Goal: Transaction & Acquisition: Purchase product/service

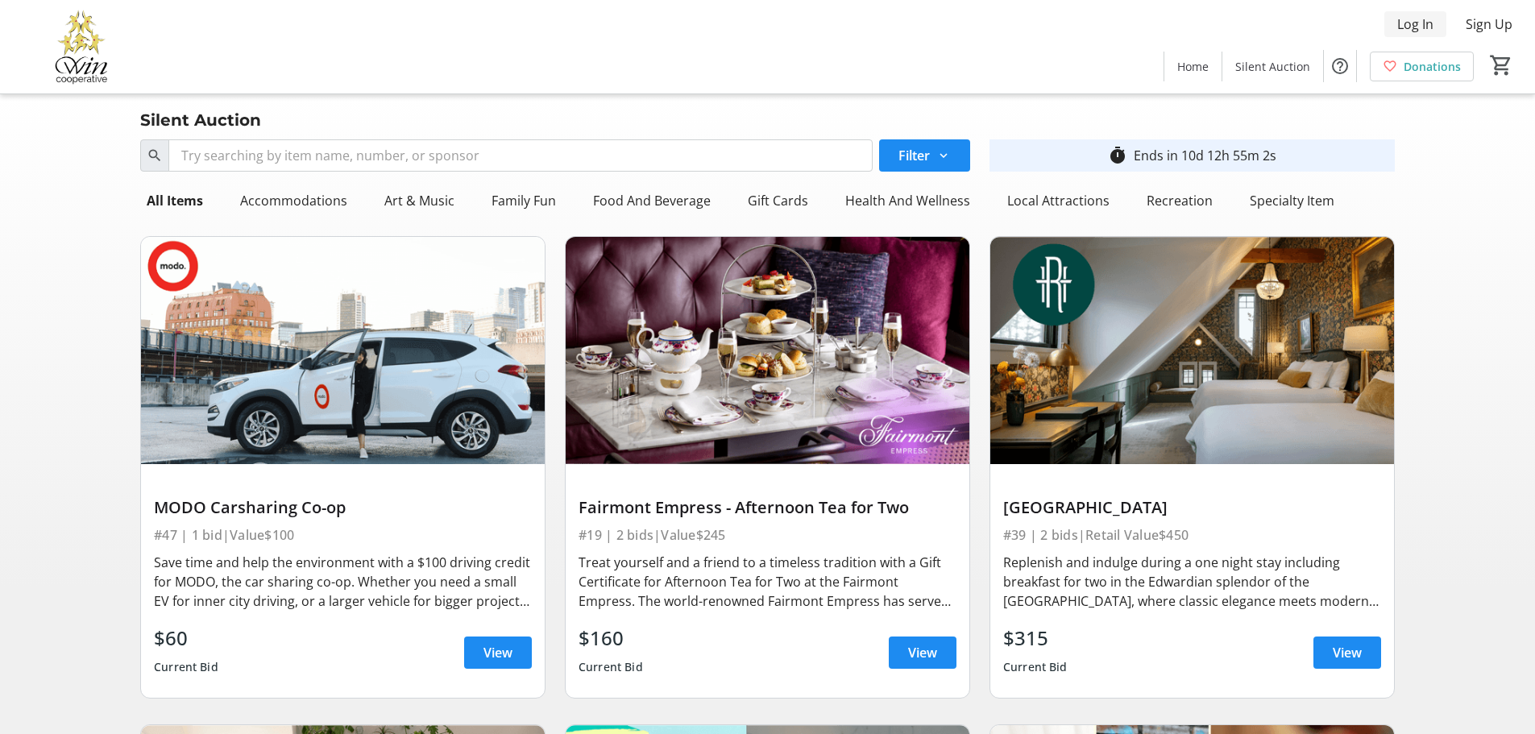
click at [1410, 26] on span "Log In" at bounding box center [1415, 24] width 36 height 19
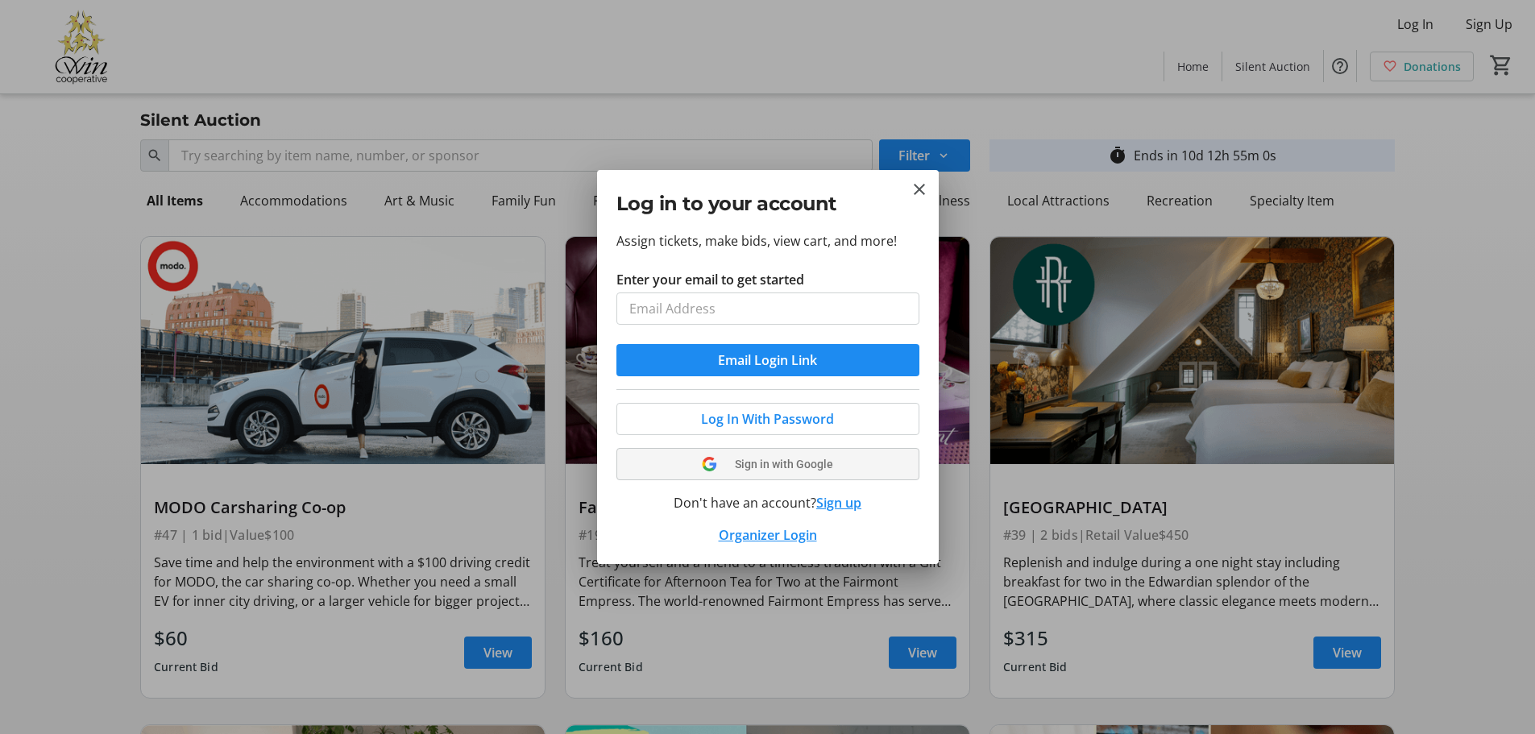
click at [734, 471] on tr-shared-ui-google-sign-in-button-content "Sign in with Google" at bounding box center [768, 464] width 264 height 19
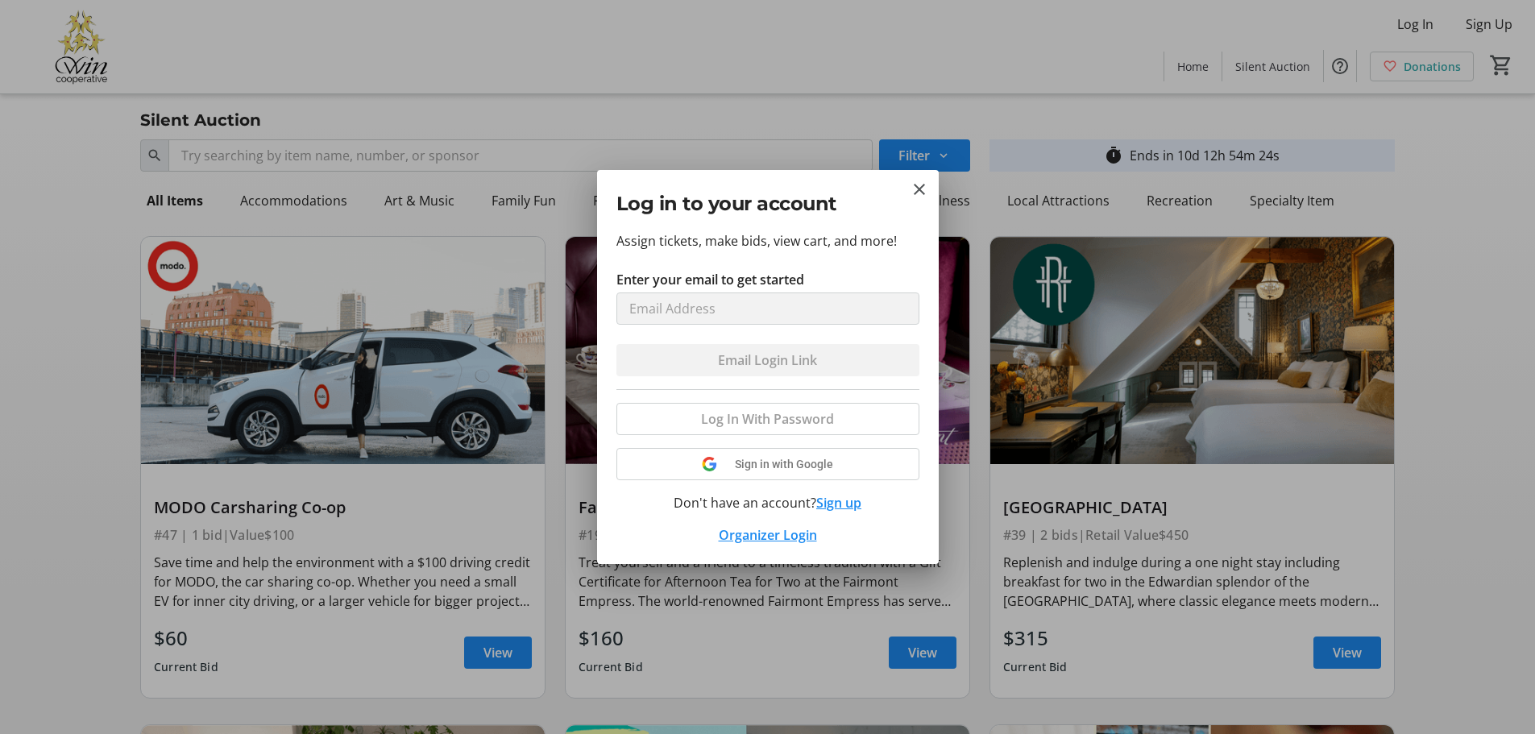
click at [1017, 612] on div at bounding box center [767, 367] width 1535 height 734
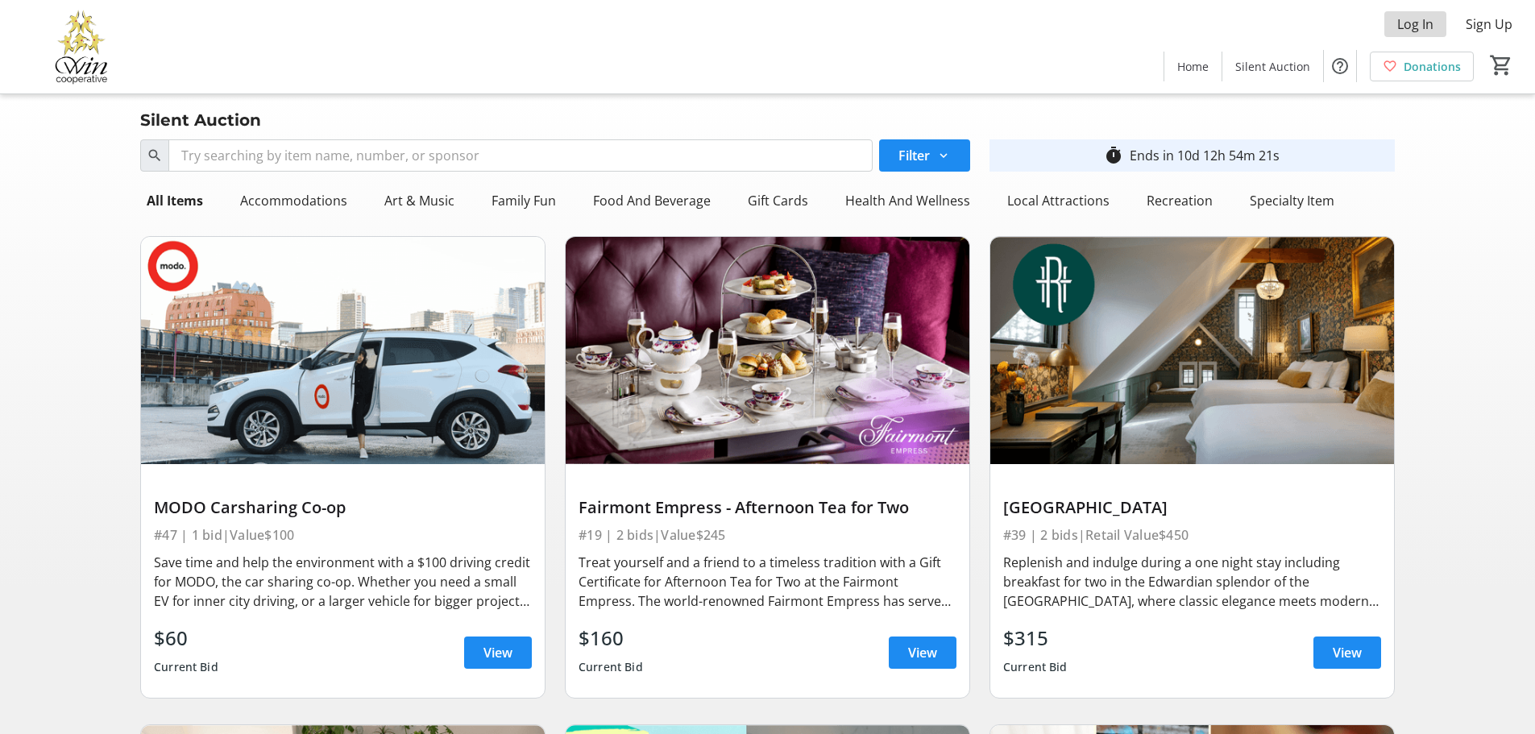
click at [1422, 24] on span "Log In" at bounding box center [1415, 24] width 36 height 19
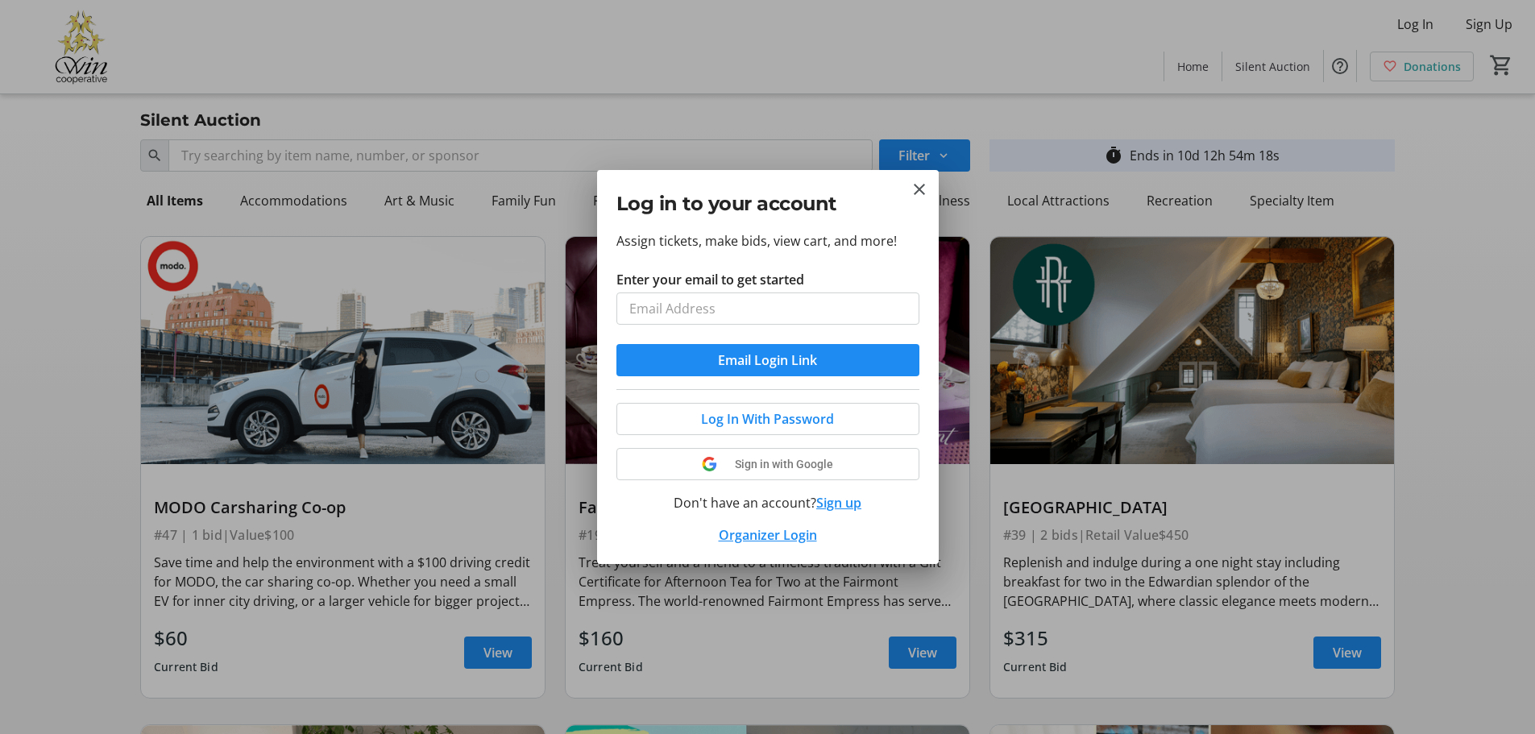
click at [841, 493] on div "Log In With Password Sign in with Google Don't have an account? Sign up Organiz…" at bounding box center [768, 467] width 303 height 156
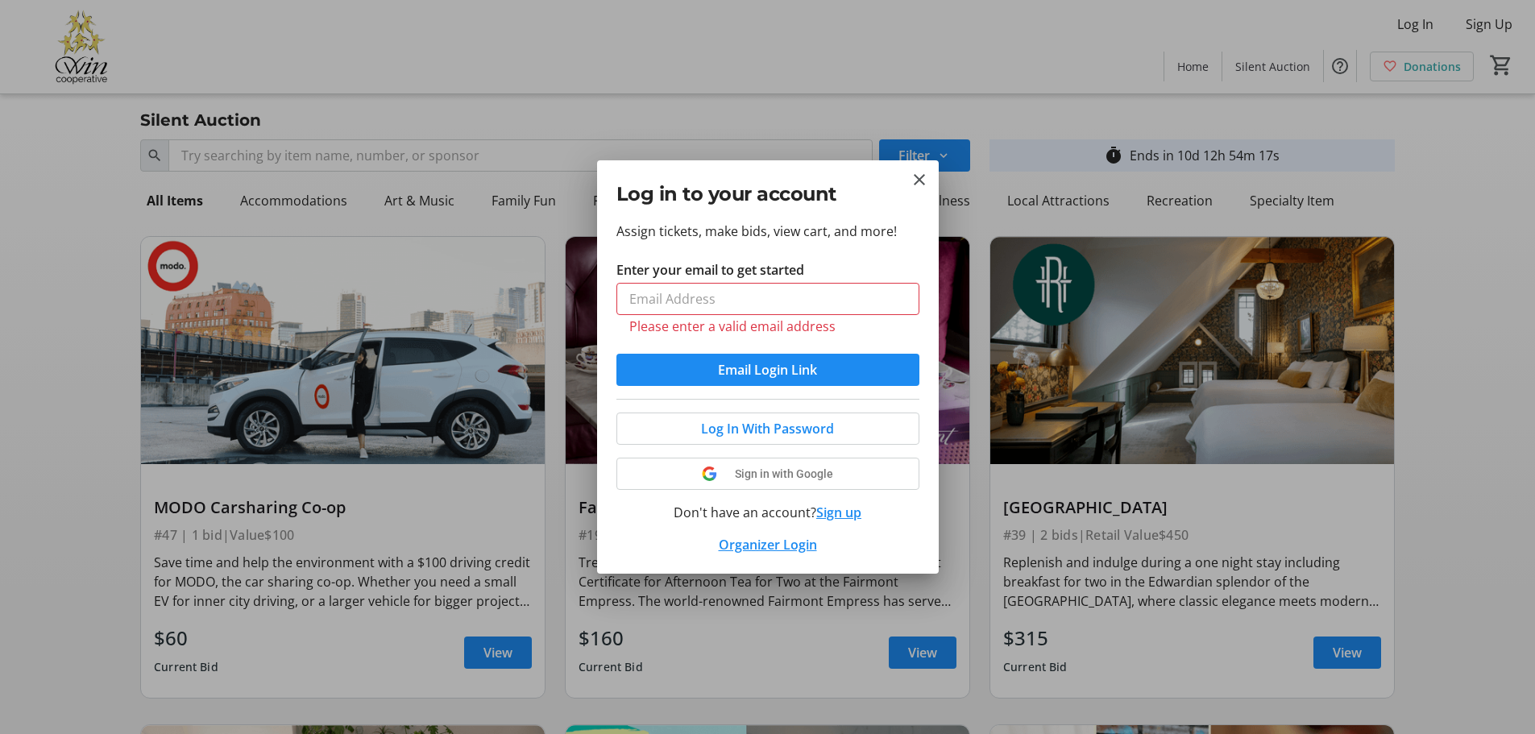
click at [836, 510] on button "Sign up" at bounding box center [838, 512] width 45 height 19
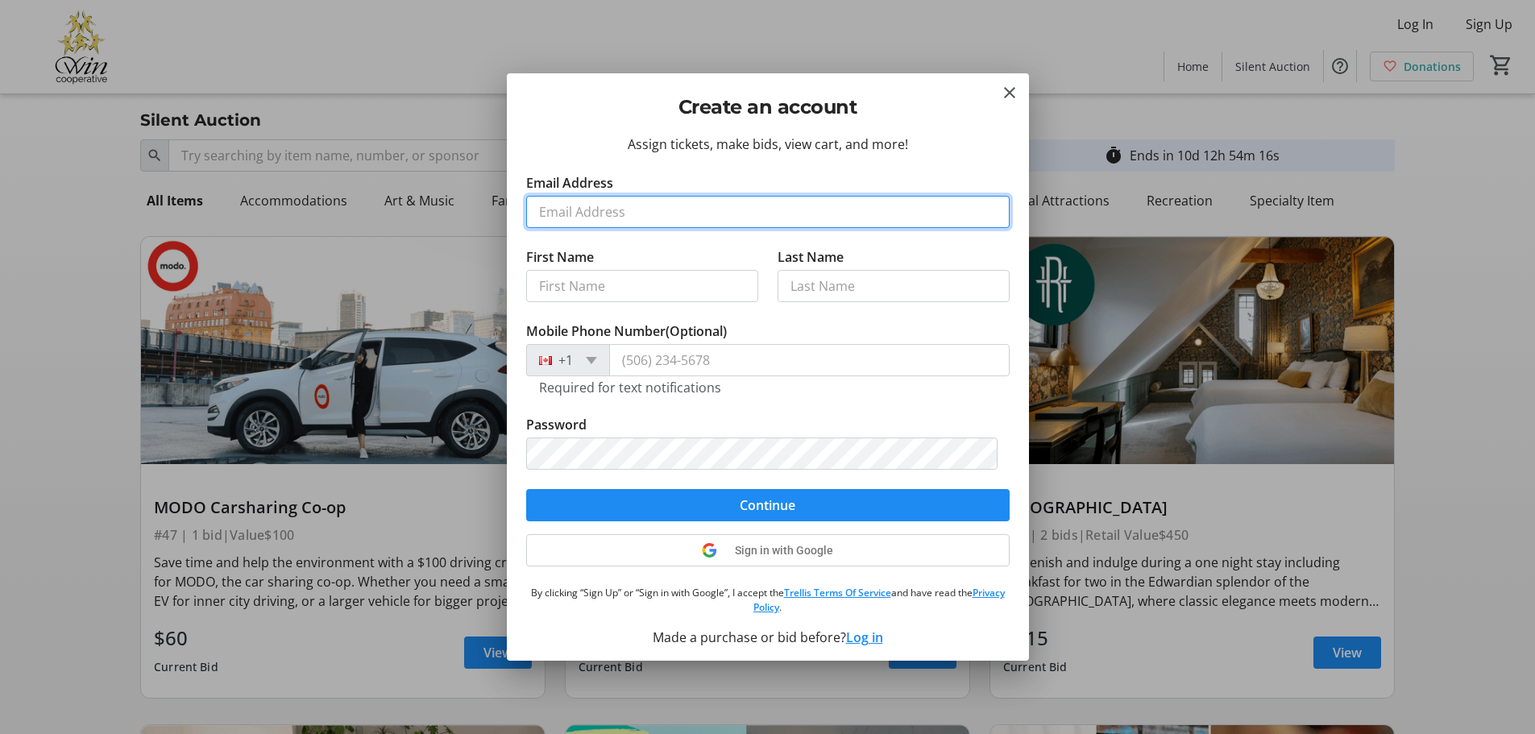
click at [704, 219] on input "Email Address" at bounding box center [768, 212] width 484 height 32
type input "[EMAIL_ADDRESS][DOMAIN_NAME]"
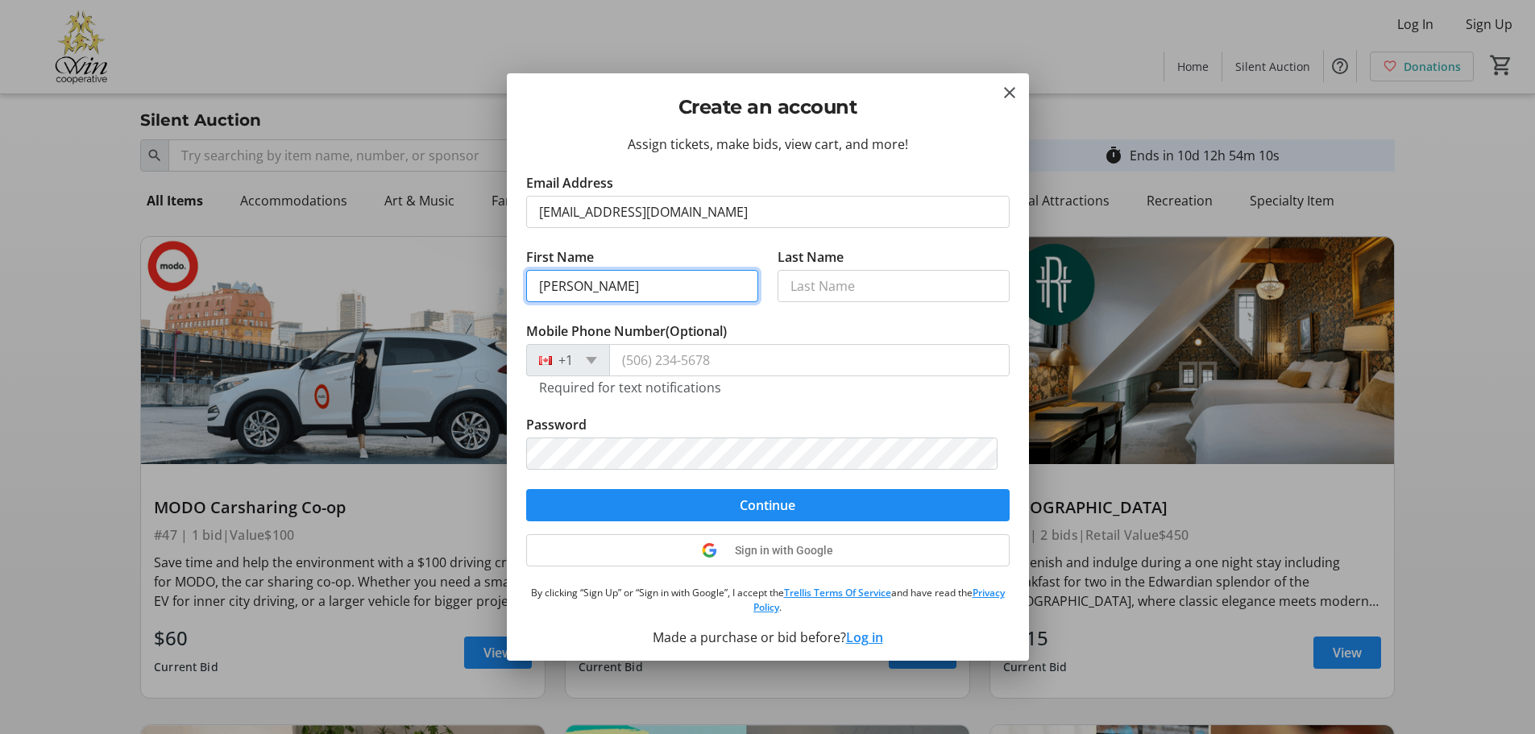
type input "[PERSON_NAME]"
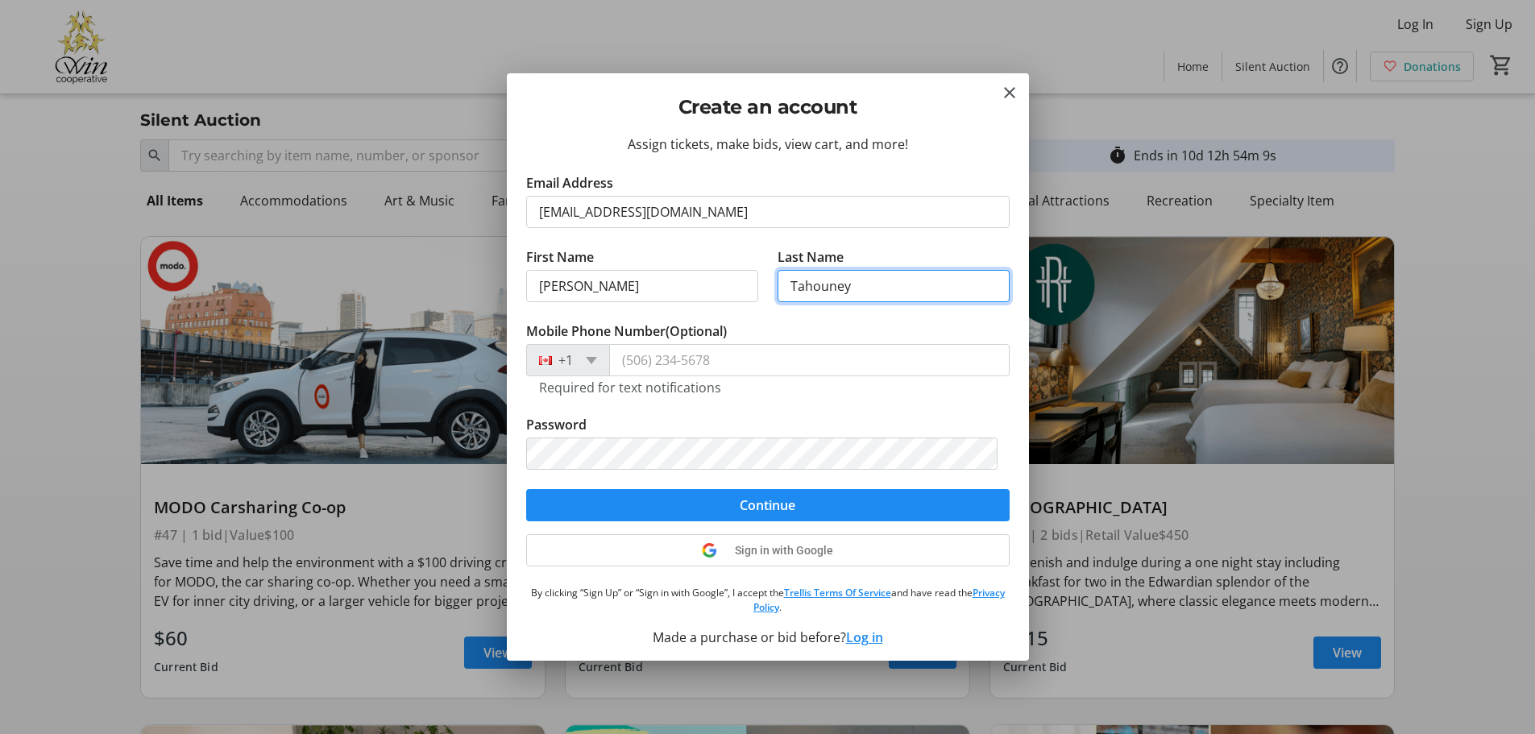
type input "Tahouney"
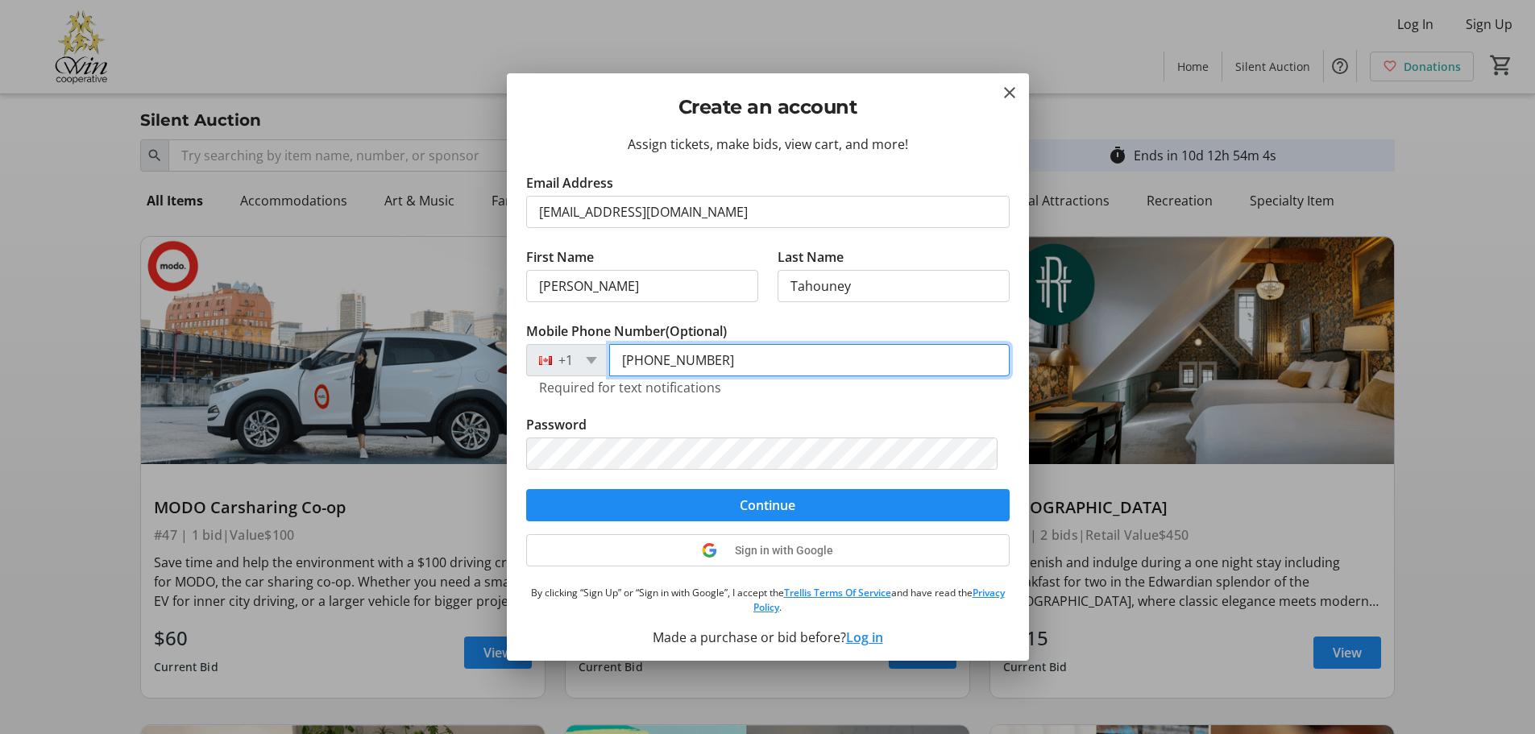
type input "[PHONE_NUMBER]"
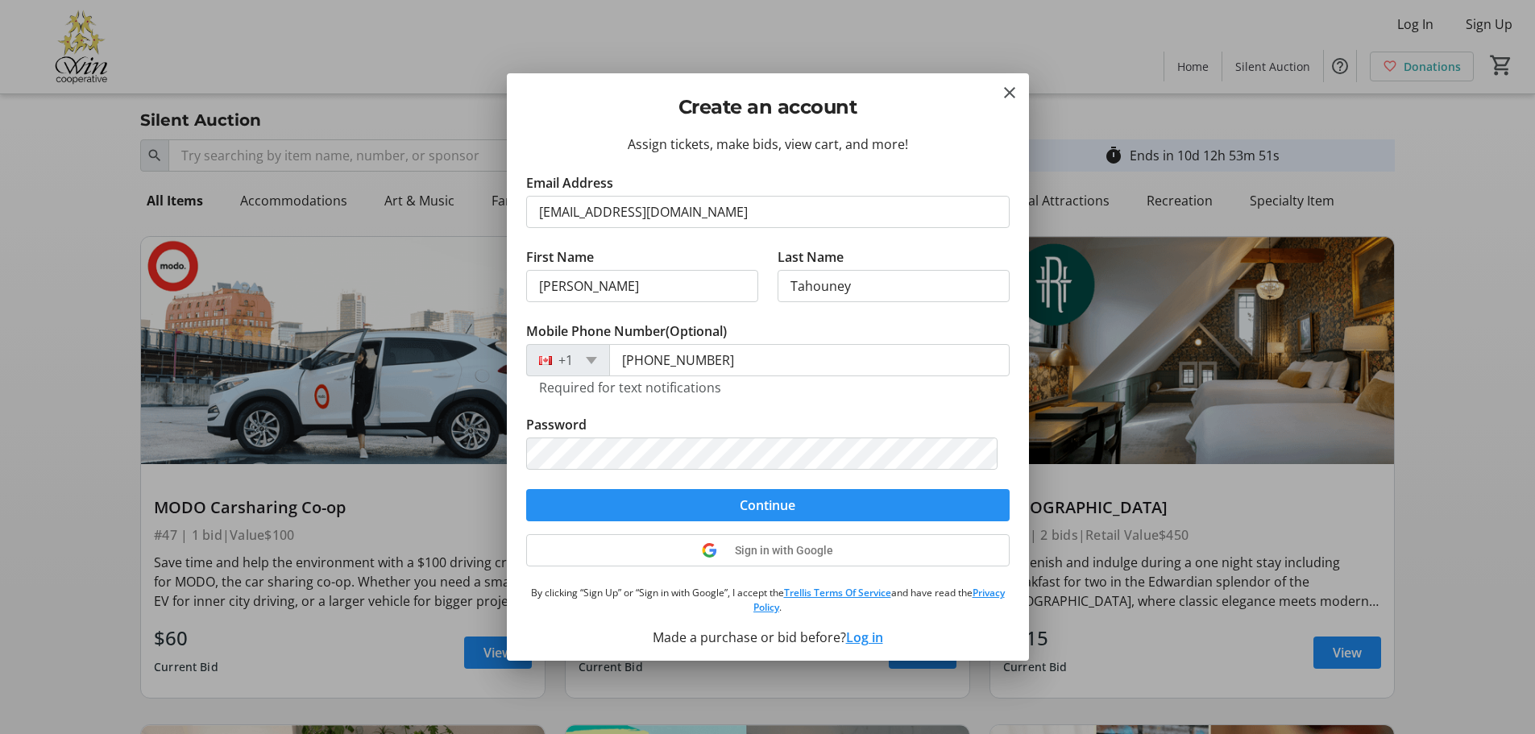
click at [736, 490] on span "submit" at bounding box center [768, 505] width 484 height 39
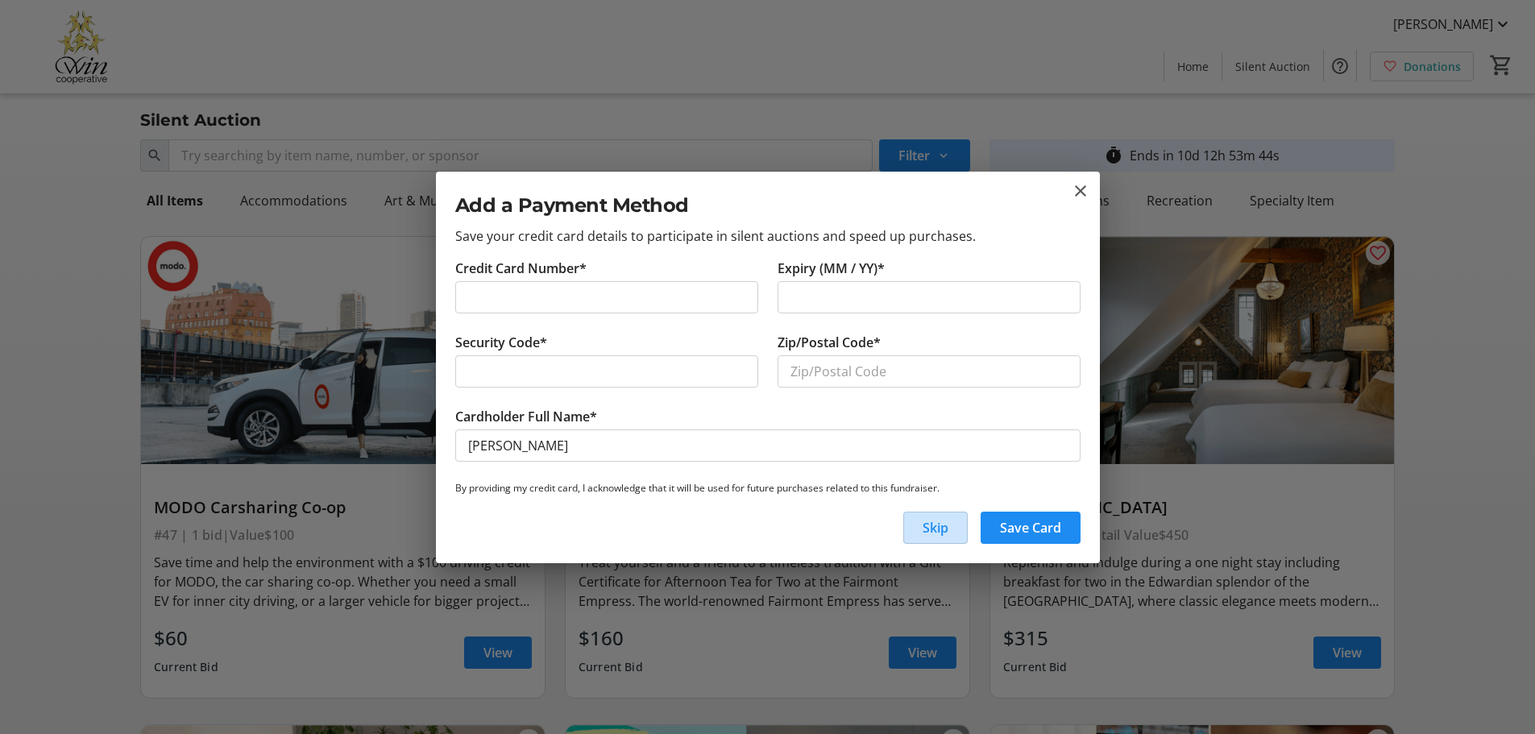
click at [920, 521] on span "button" at bounding box center [935, 528] width 63 height 39
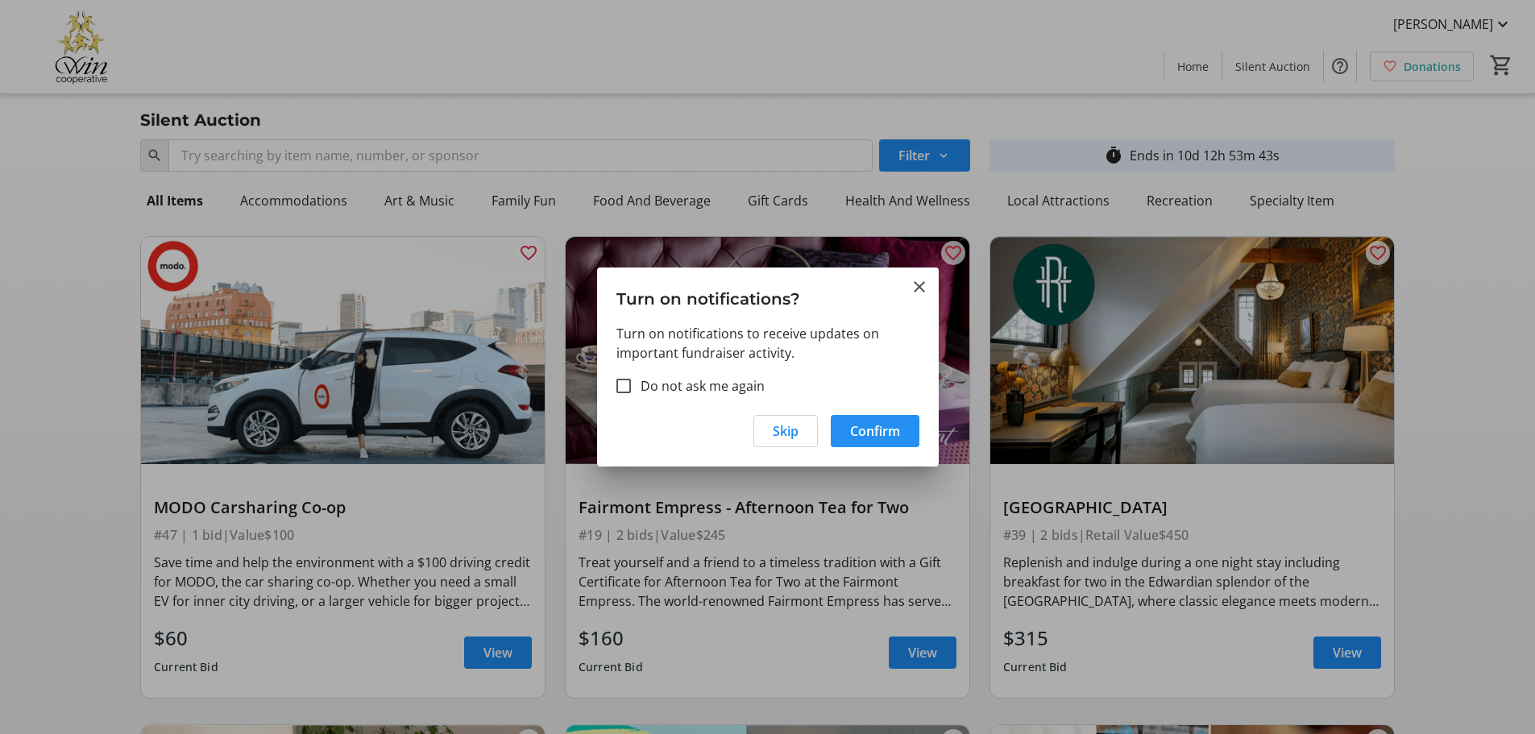
click at [860, 422] on button "Confirm" at bounding box center [875, 431] width 89 height 32
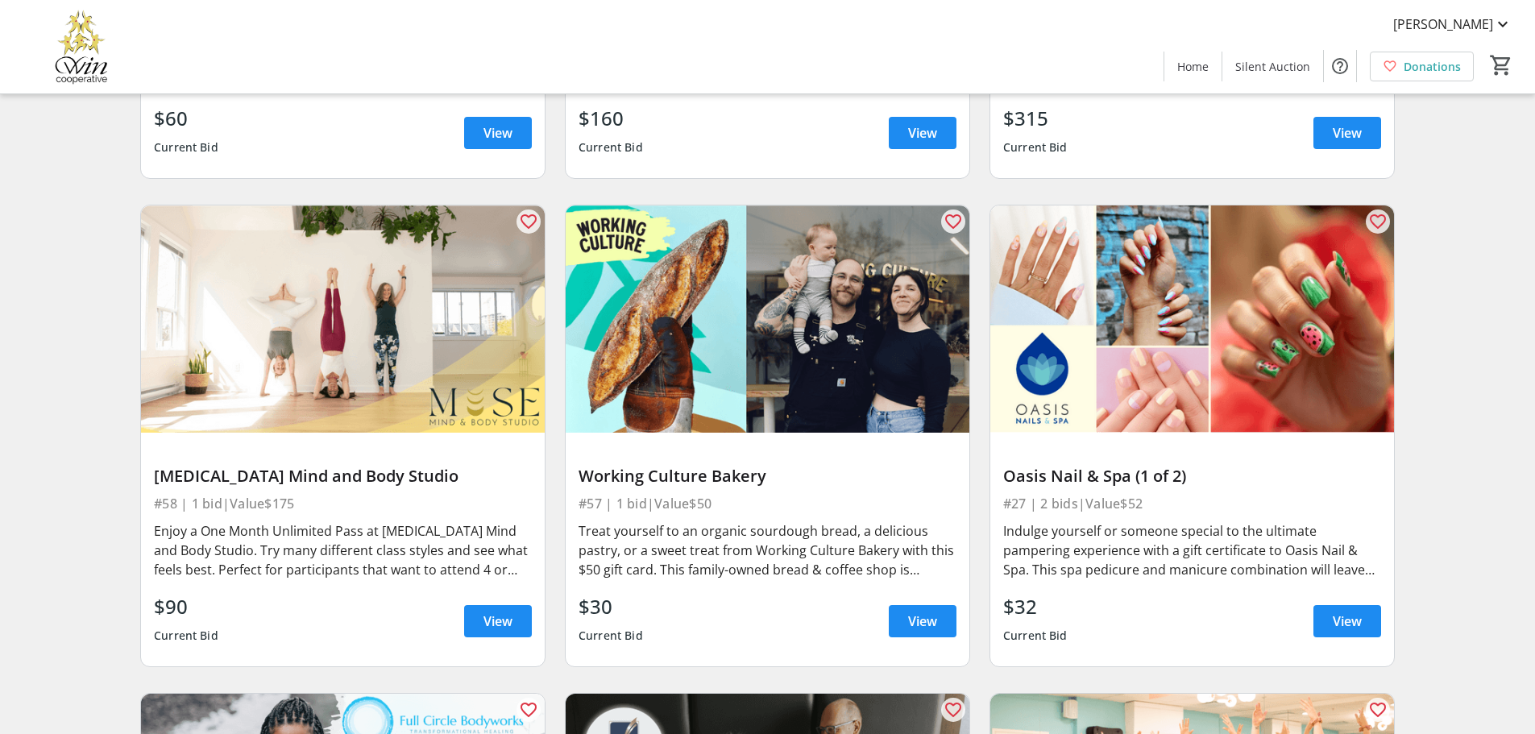
scroll to position [564, 0]
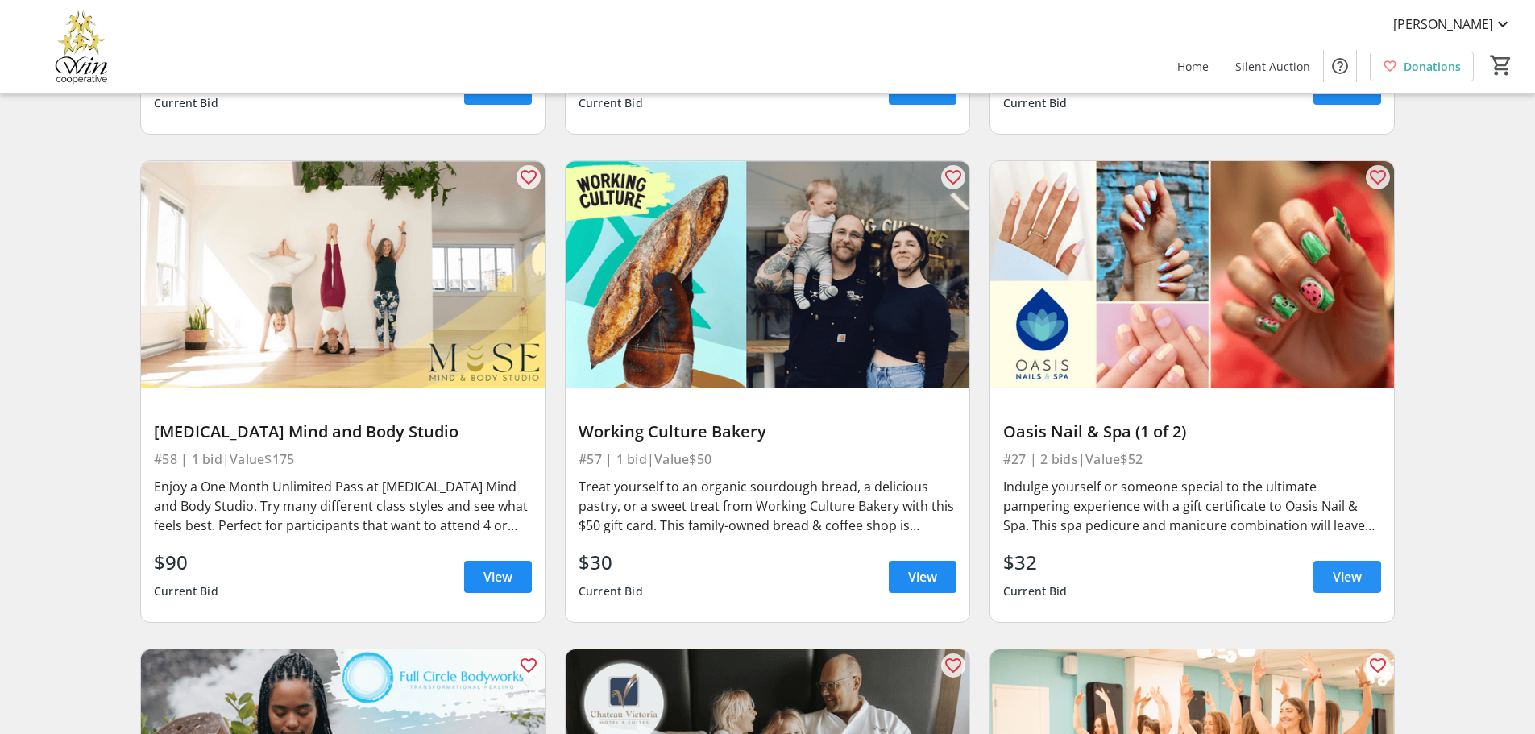
click at [1327, 568] on span at bounding box center [1348, 577] width 68 height 39
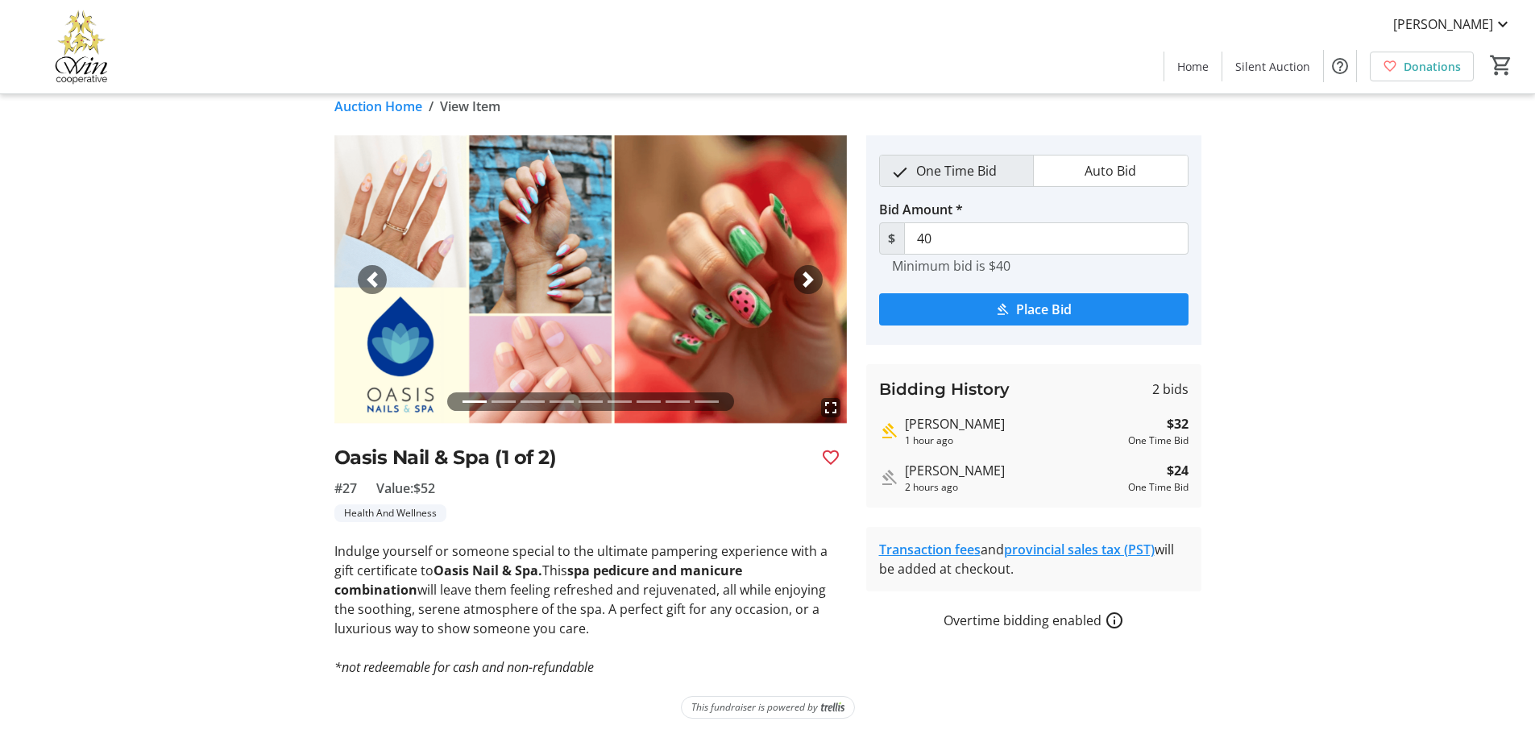
scroll to position [21, 0]
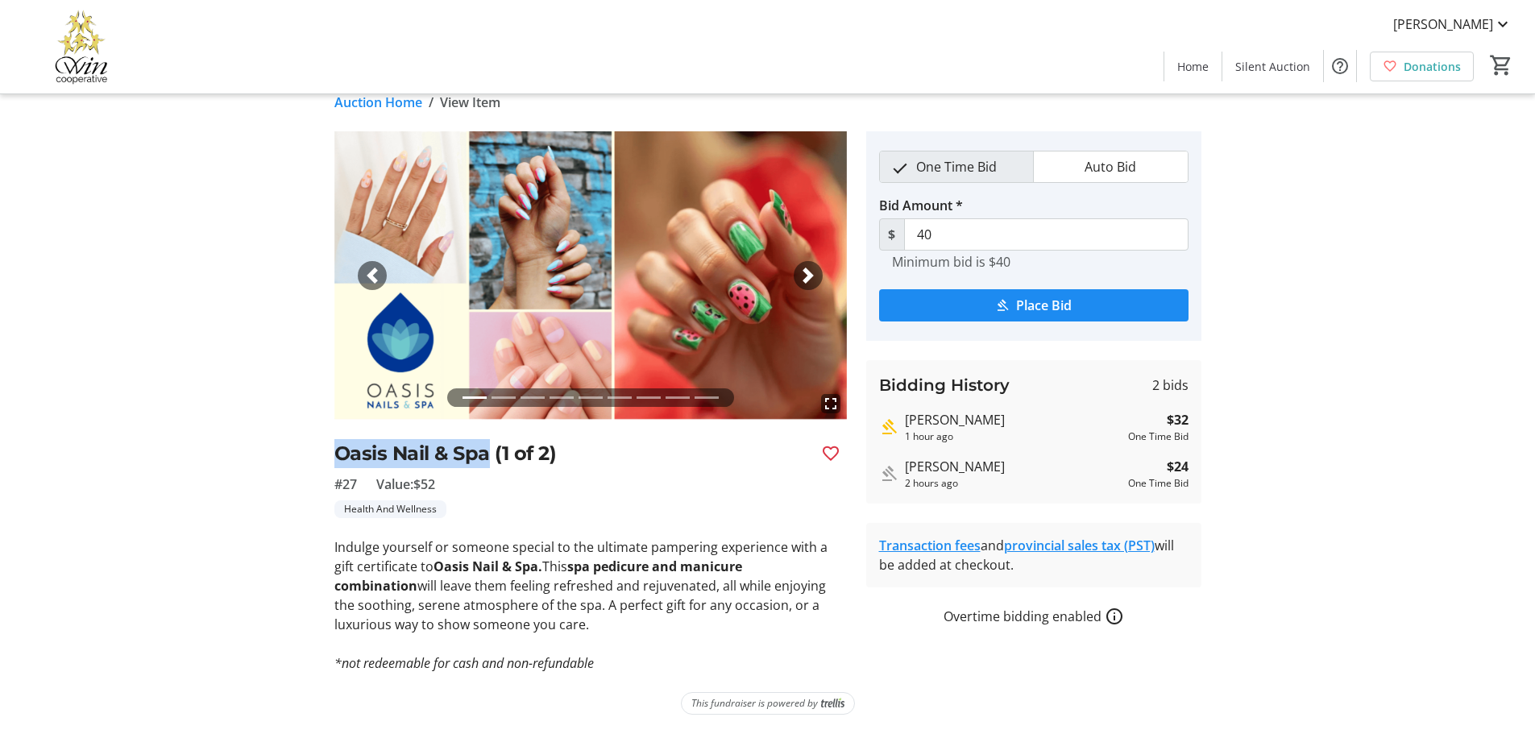
drag, startPoint x: 328, startPoint y: 444, endPoint x: 490, endPoint y: 450, distance: 162.1
click at [490, 450] on tr-auction-item-ui "fullscreen fullscreen fullscreen fullscreen fullscreen fullscreen fullscreen fu…" at bounding box center [591, 402] width 532 height 542
copy h2 "Oasis Nail & Spa"
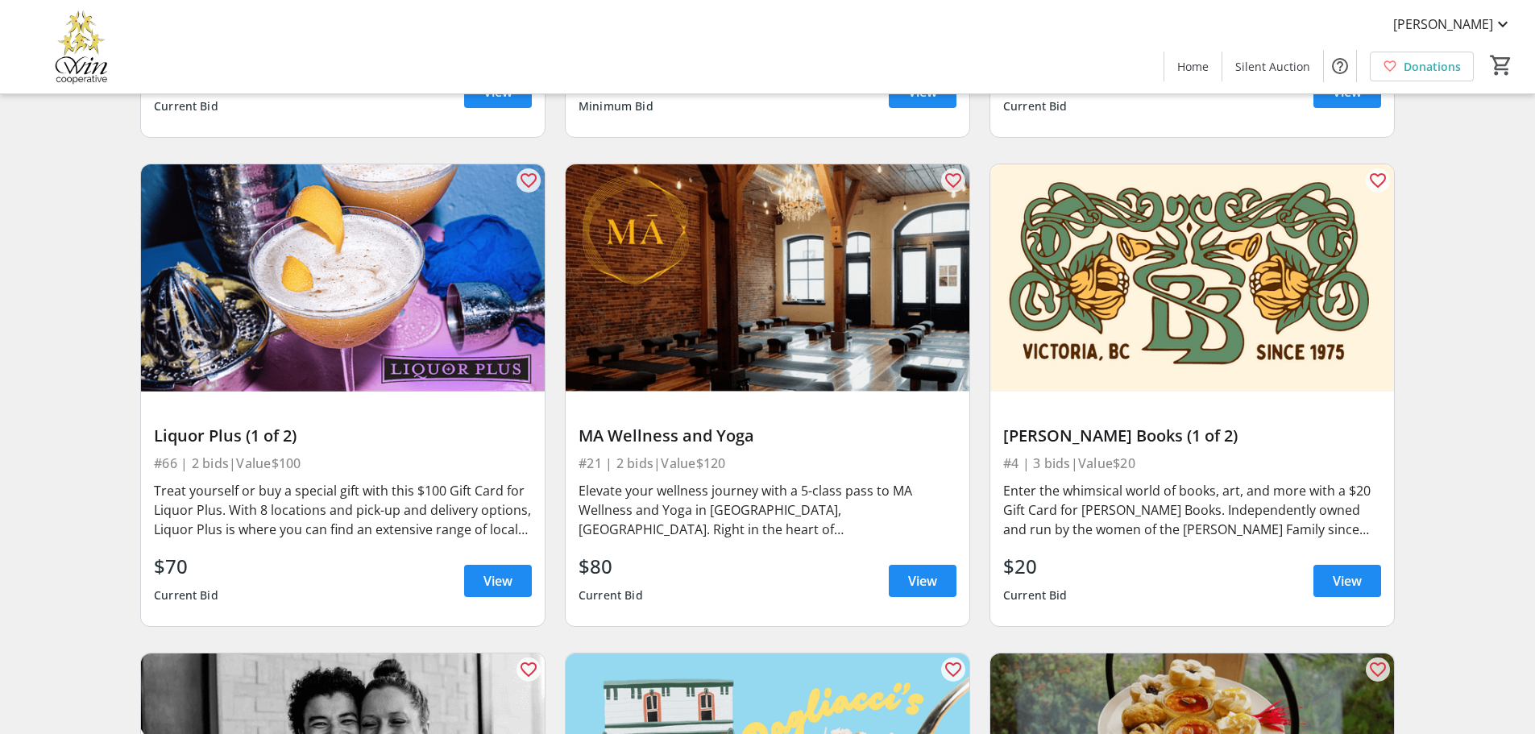
scroll to position [1531, 0]
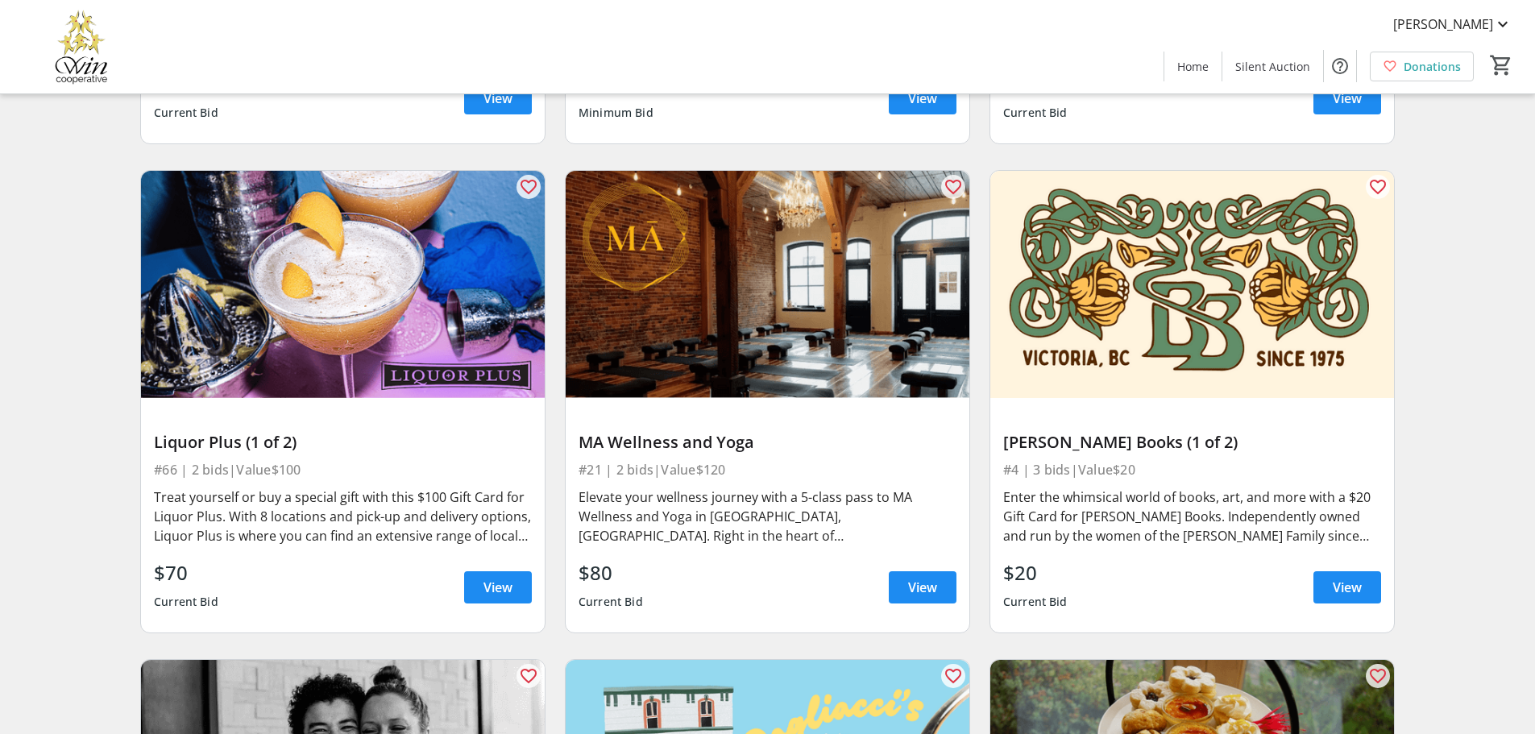
click at [1189, 459] on div "#4 | 3 bids | Value $20" at bounding box center [1192, 470] width 378 height 23
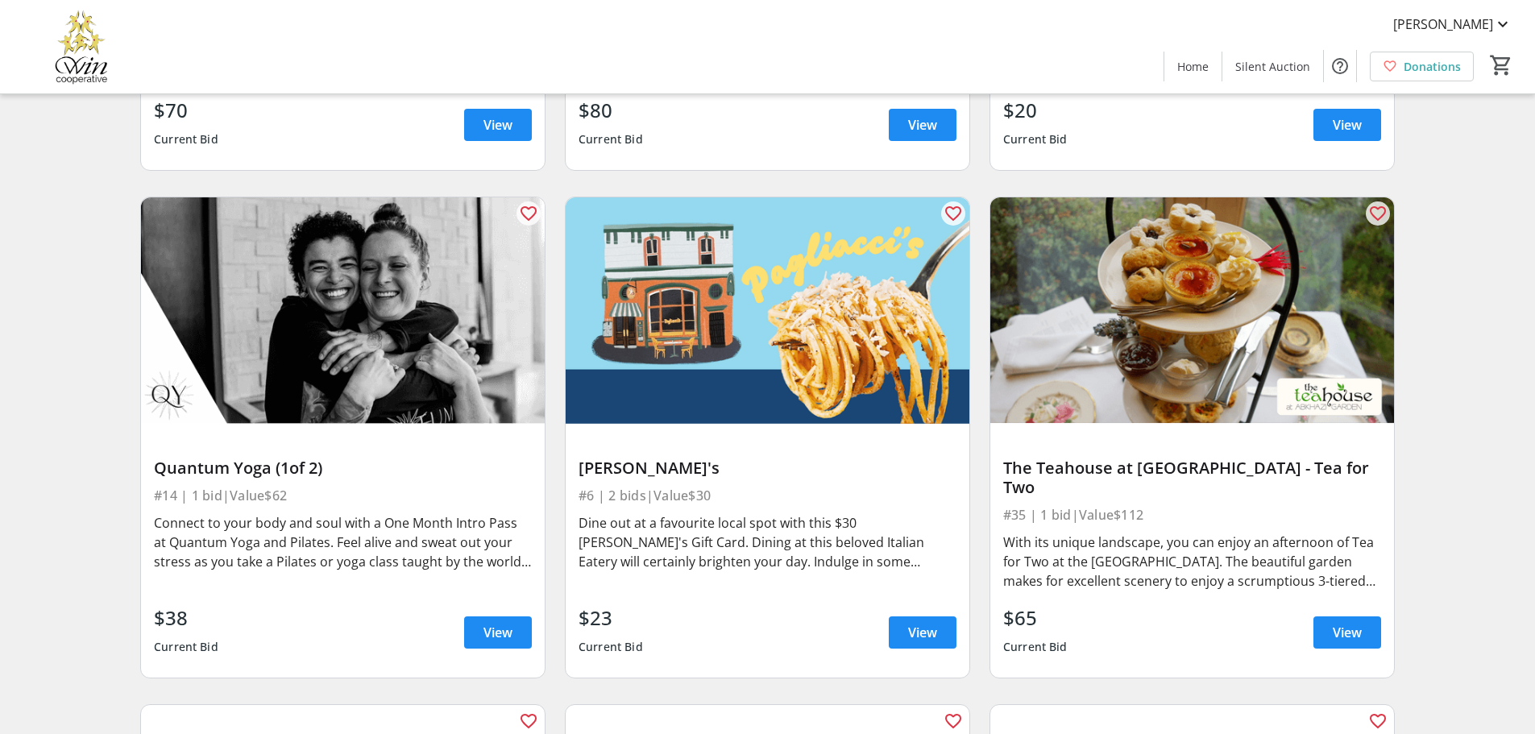
scroll to position [2015, 0]
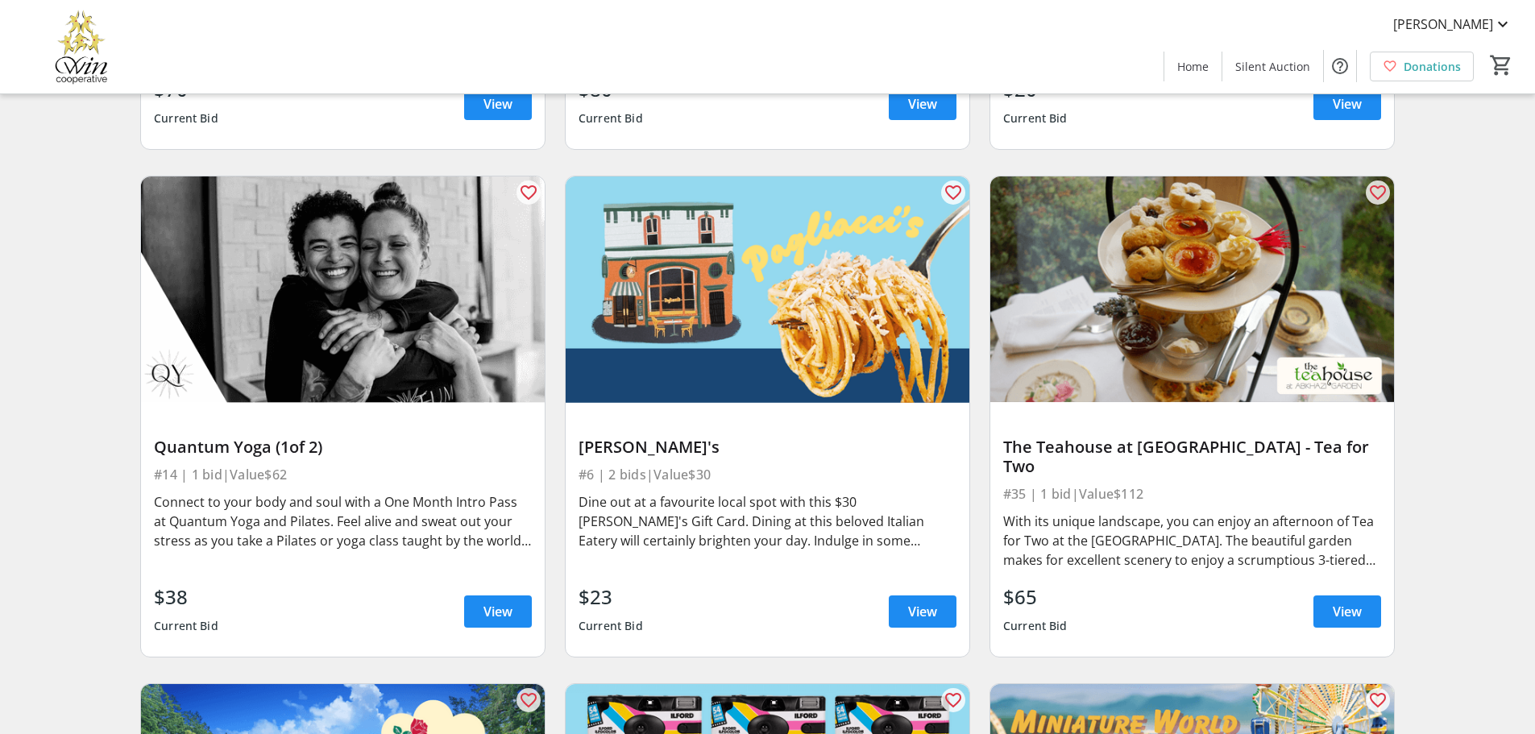
click at [269, 449] on div "Quantum Yoga (1of 2)" at bounding box center [343, 447] width 378 height 19
drag, startPoint x: 243, startPoint y: 447, endPoint x: 108, endPoint y: 443, distance: 134.6
click at [108, 443] on div "Search Filter timer_outline Ends in 10d 12h 24m 12s All Items Accommodations Ar…" at bounding box center [767, 146] width 1529 height 4056
copy div "Quantum Yog"
click at [1206, 436] on div "The Teahouse at [GEOGRAPHIC_DATA] - Tea for Two" at bounding box center [1192, 456] width 378 height 45
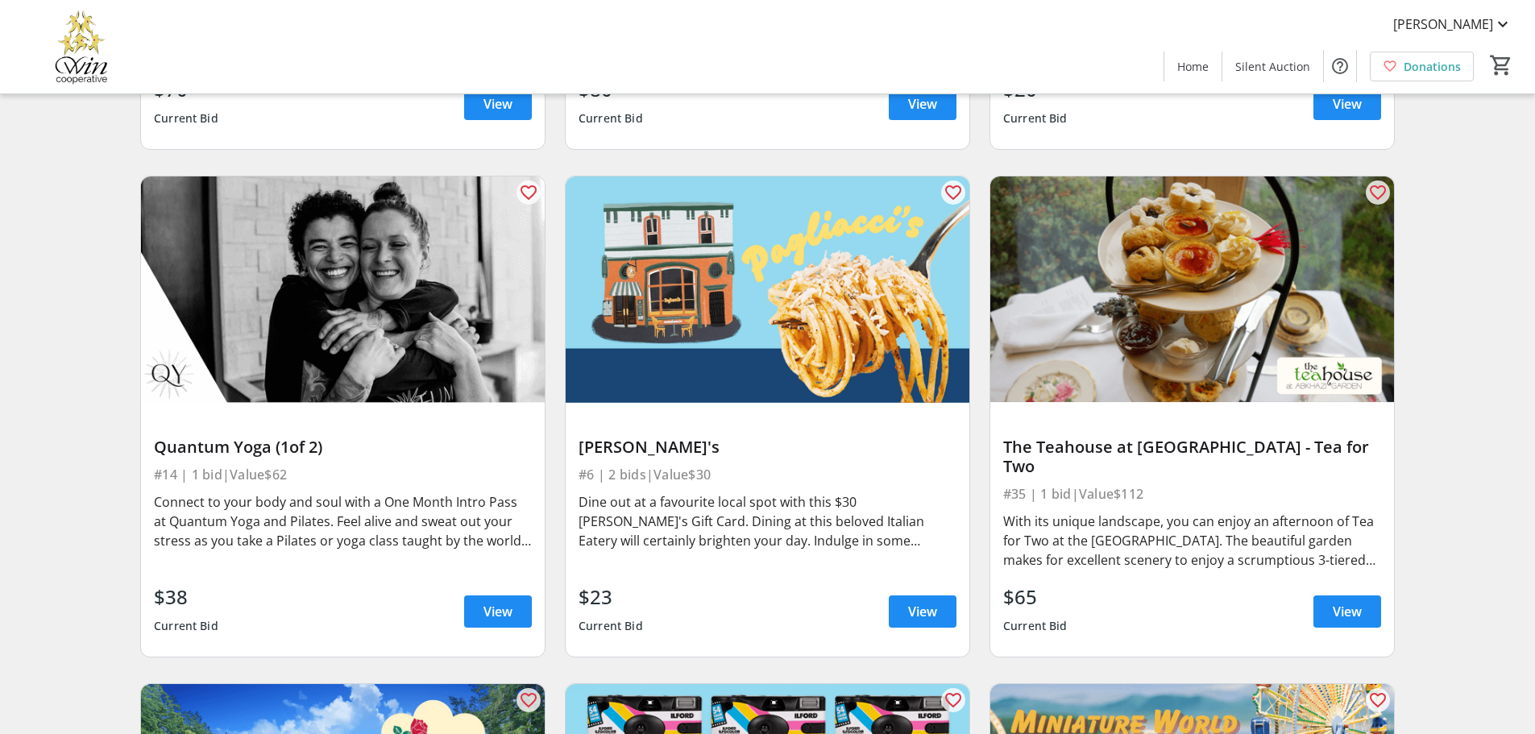
click at [1207, 483] on div "#35 | 1 bid | Value $112" at bounding box center [1192, 494] width 378 height 23
click at [1266, 546] on div "With its unique landscape, you can enjoy an afternoon of Tea for Two at the [GE…" at bounding box center [1192, 541] width 378 height 58
click at [1351, 602] on span "View" at bounding box center [1347, 611] width 29 height 19
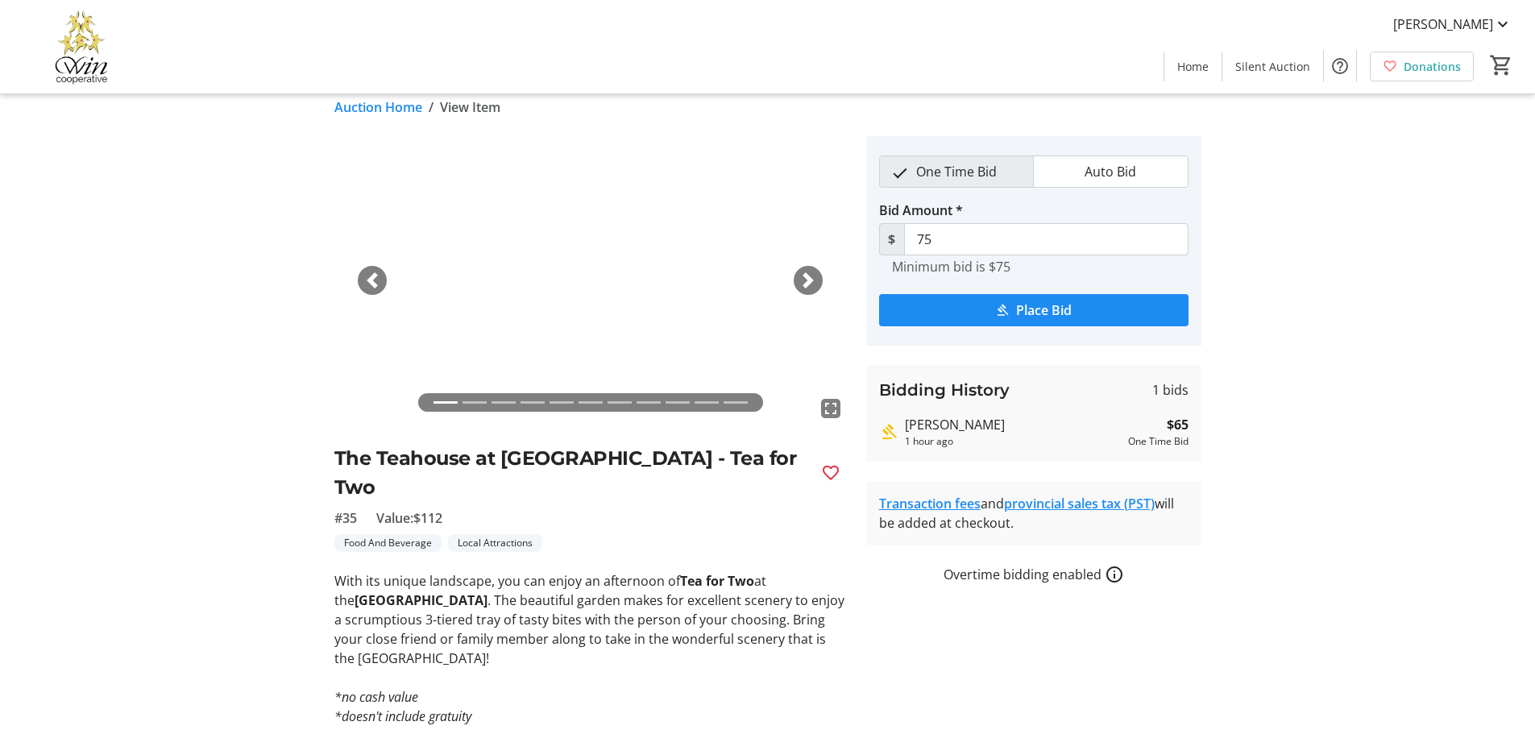
scroll to position [21, 0]
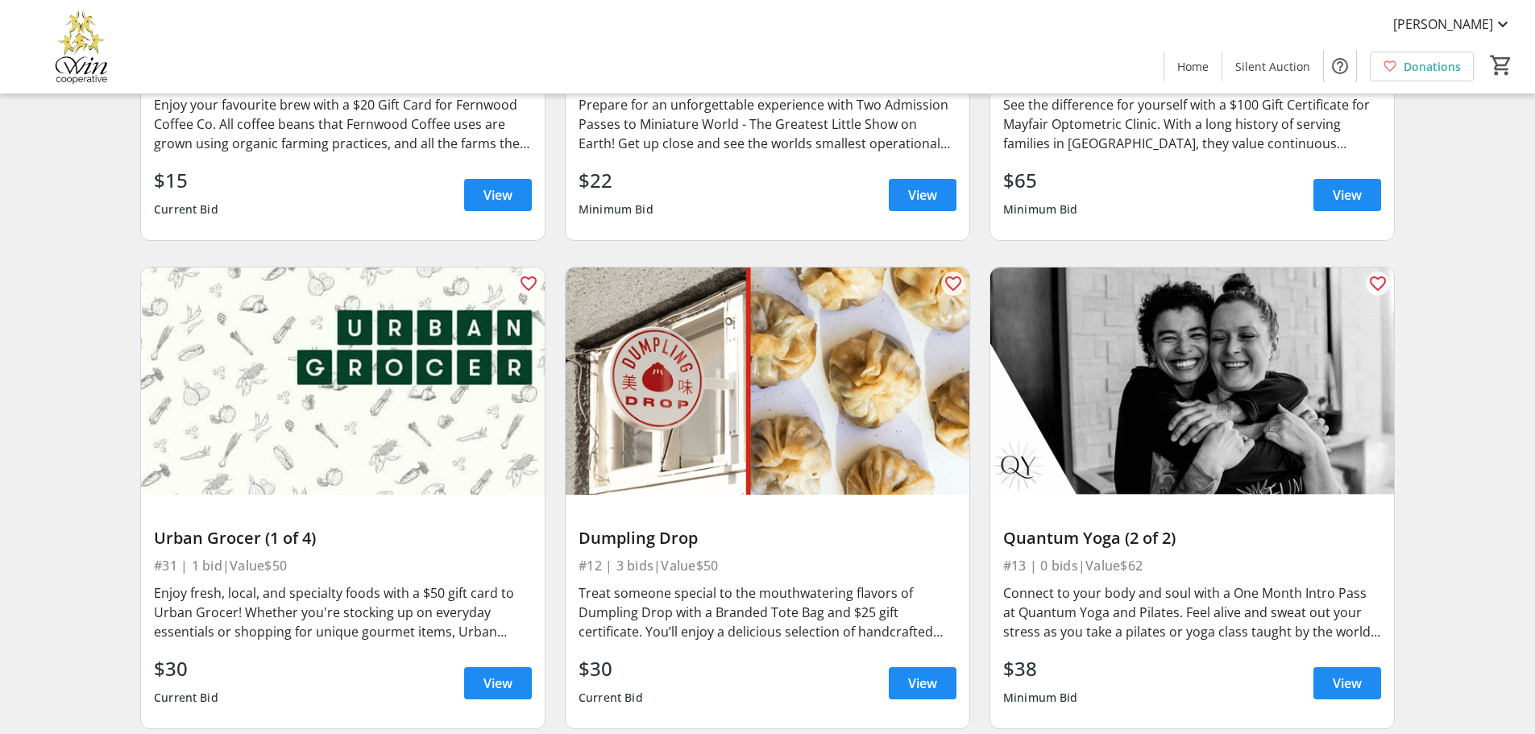
scroll to position [3949, 0]
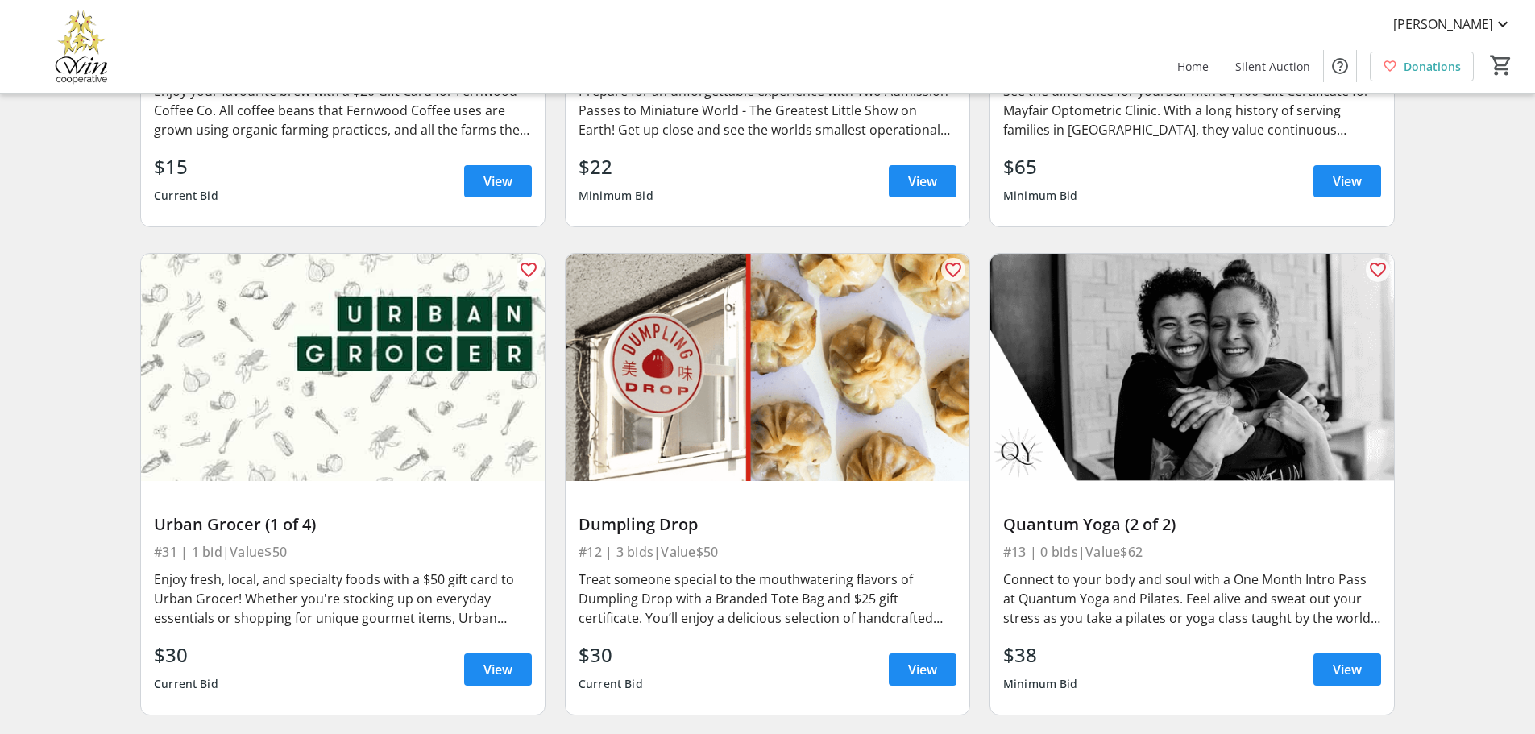
click at [845, 519] on div "Dumpling Drop #12 | 3 bids | Value $50 Treat someone special to the mouthwateri…" at bounding box center [768, 598] width 404 height 234
click at [910, 662] on span at bounding box center [923, 669] width 68 height 39
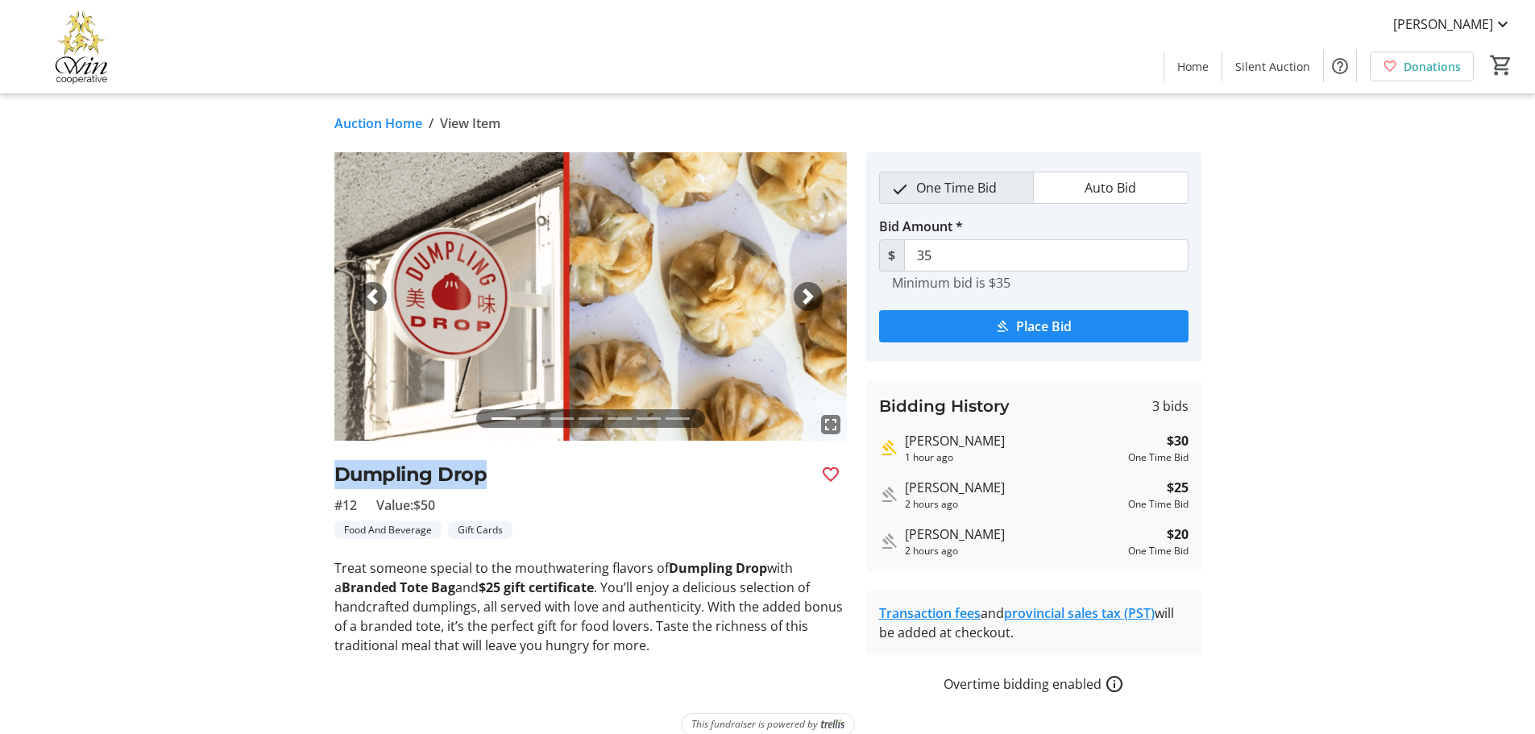
drag, startPoint x: 496, startPoint y: 475, endPoint x: 331, endPoint y: 484, distance: 164.7
click at [331, 484] on tr-auction-item-ui "fullscreen fullscreen fullscreen fullscreen fullscreen fullscreen fullscreen Pr…" at bounding box center [591, 423] width 532 height 542
copy h2 "Dumpling Drop"
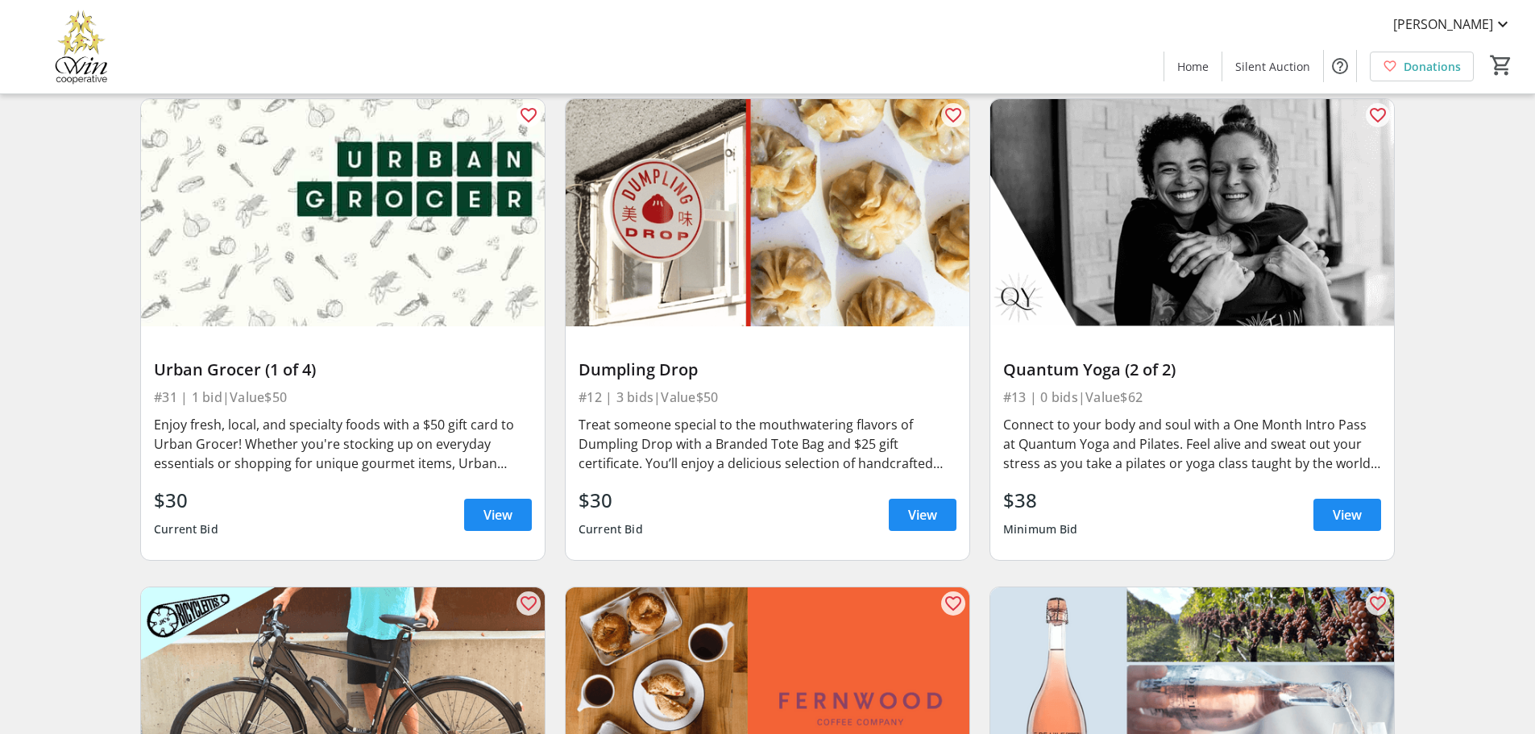
scroll to position [4110, 0]
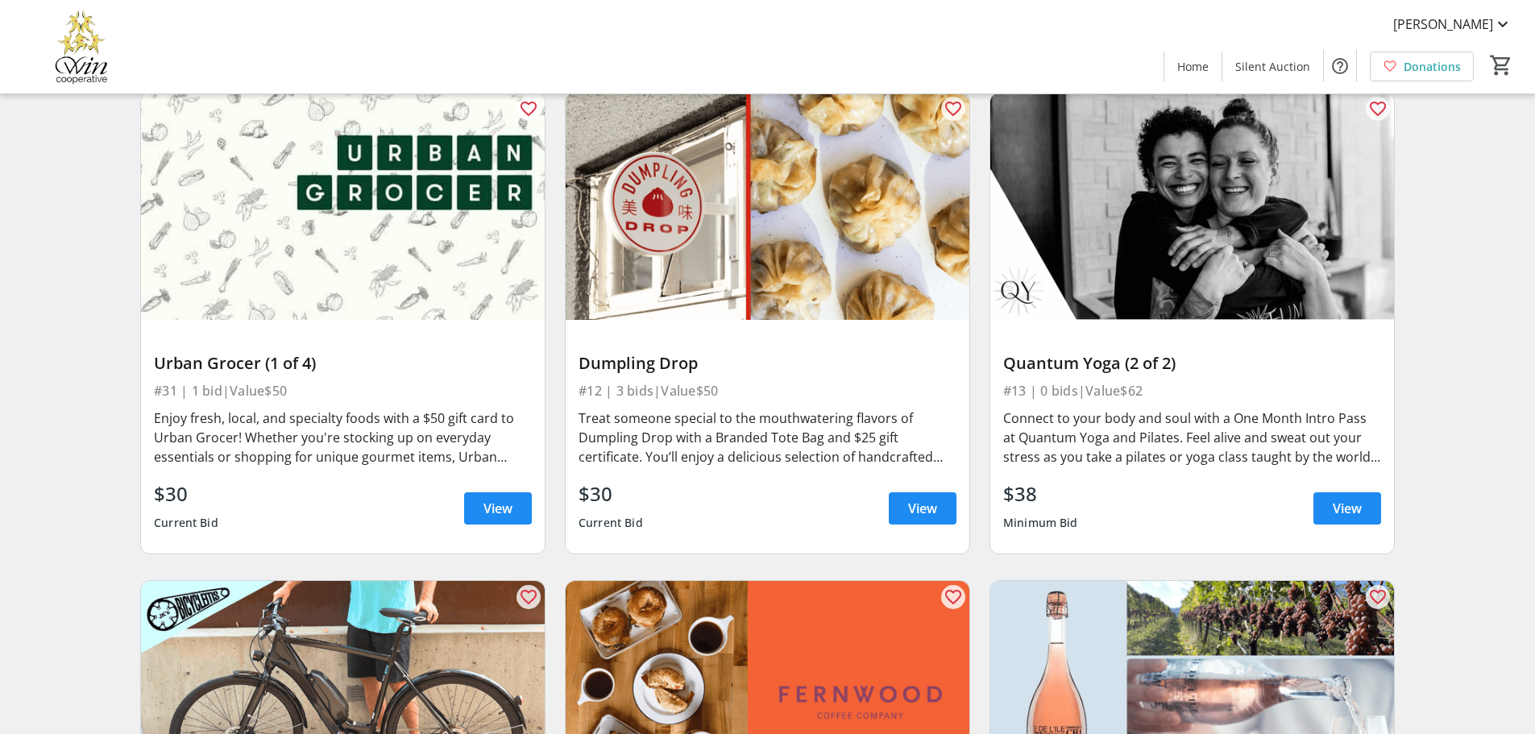
click at [368, 356] on div "Urban Grocer (1 of 4)" at bounding box center [343, 364] width 378 height 26
click at [501, 499] on span "View" at bounding box center [498, 508] width 29 height 19
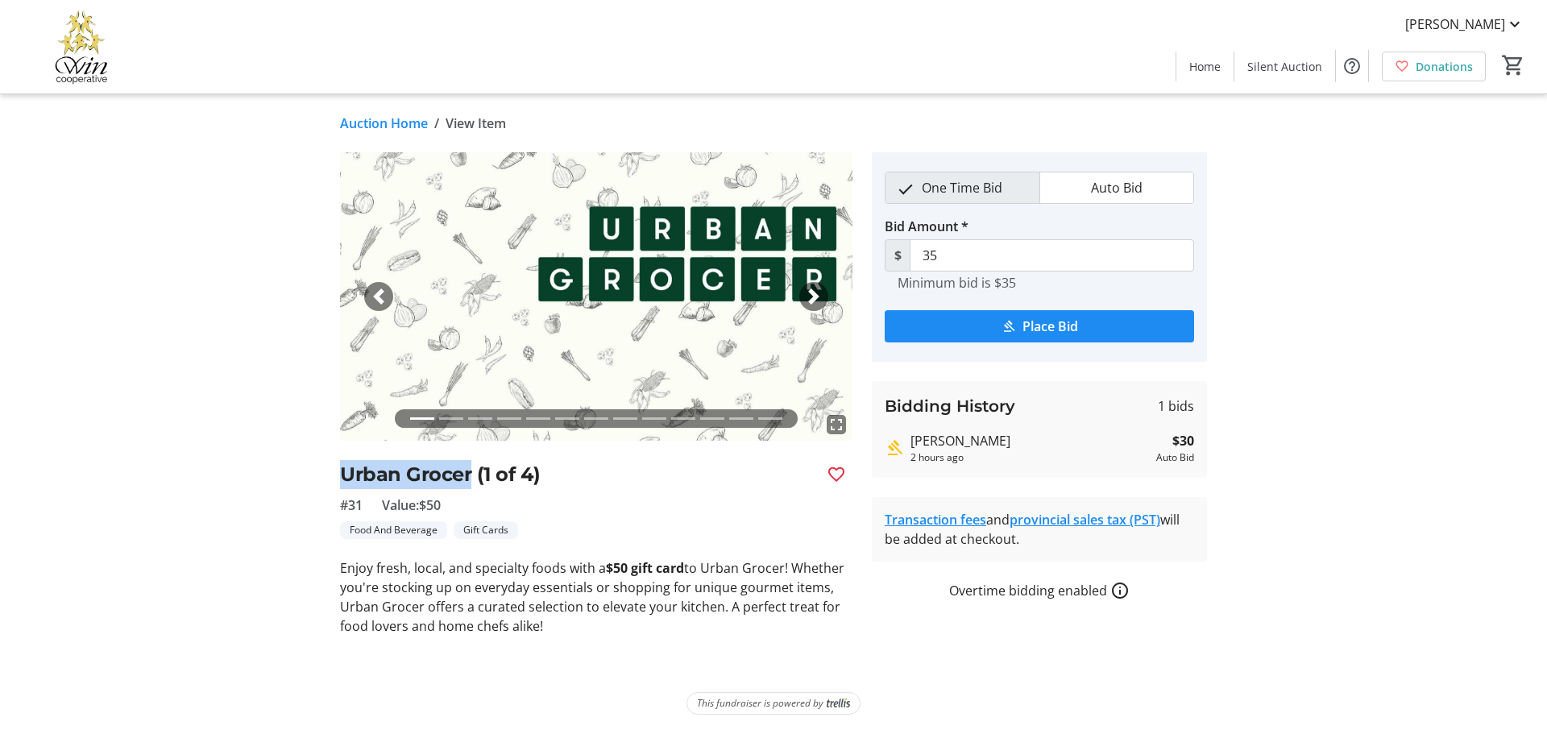
drag, startPoint x: 471, startPoint y: 469, endPoint x: 325, endPoint y: 468, distance: 145.9
click at [325, 468] on div "fullscreen fullscreen fullscreen fullscreen fullscreen fullscreen fullscreen fu…" at bounding box center [774, 394] width 1064 height 484
copy h2 "Urban Grocer"
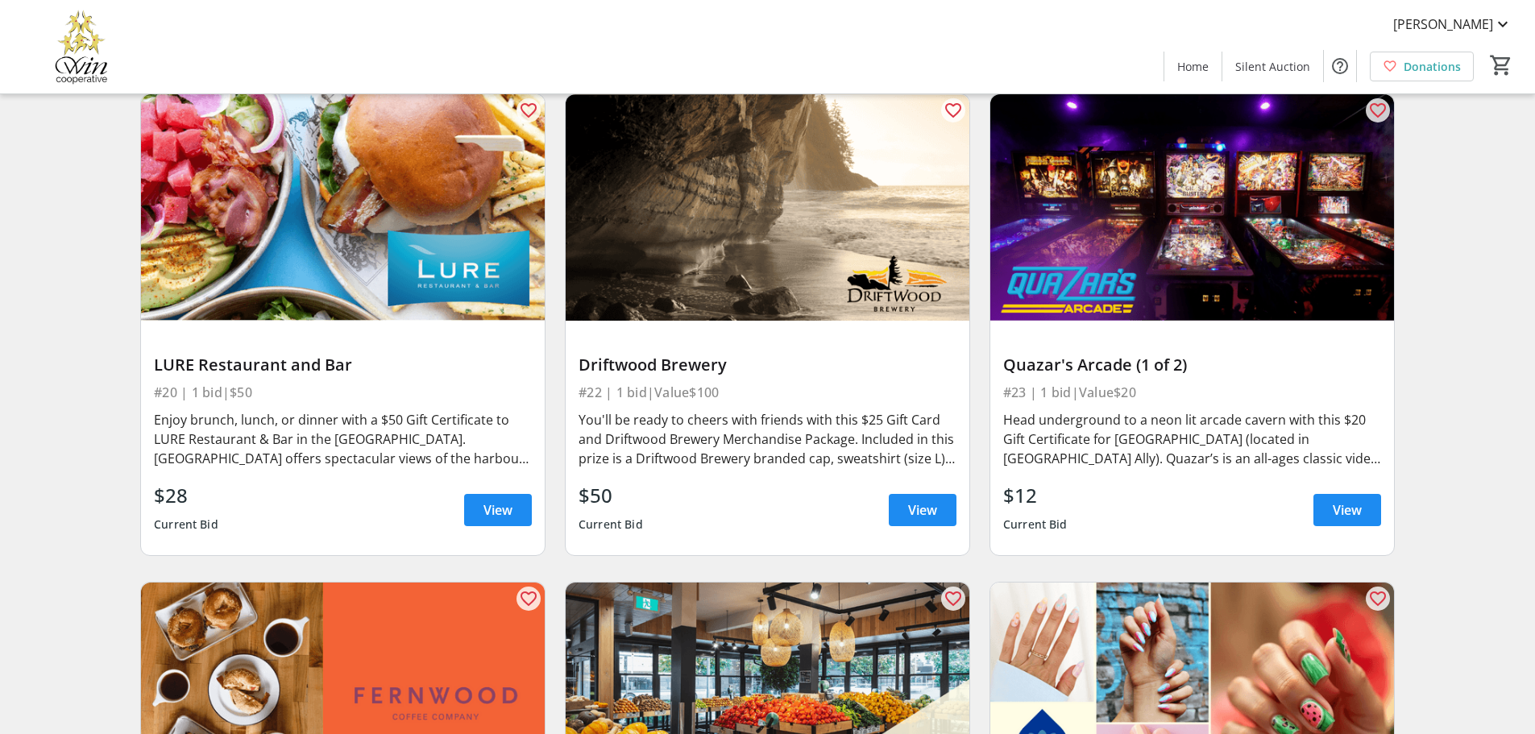
scroll to position [5077, 0]
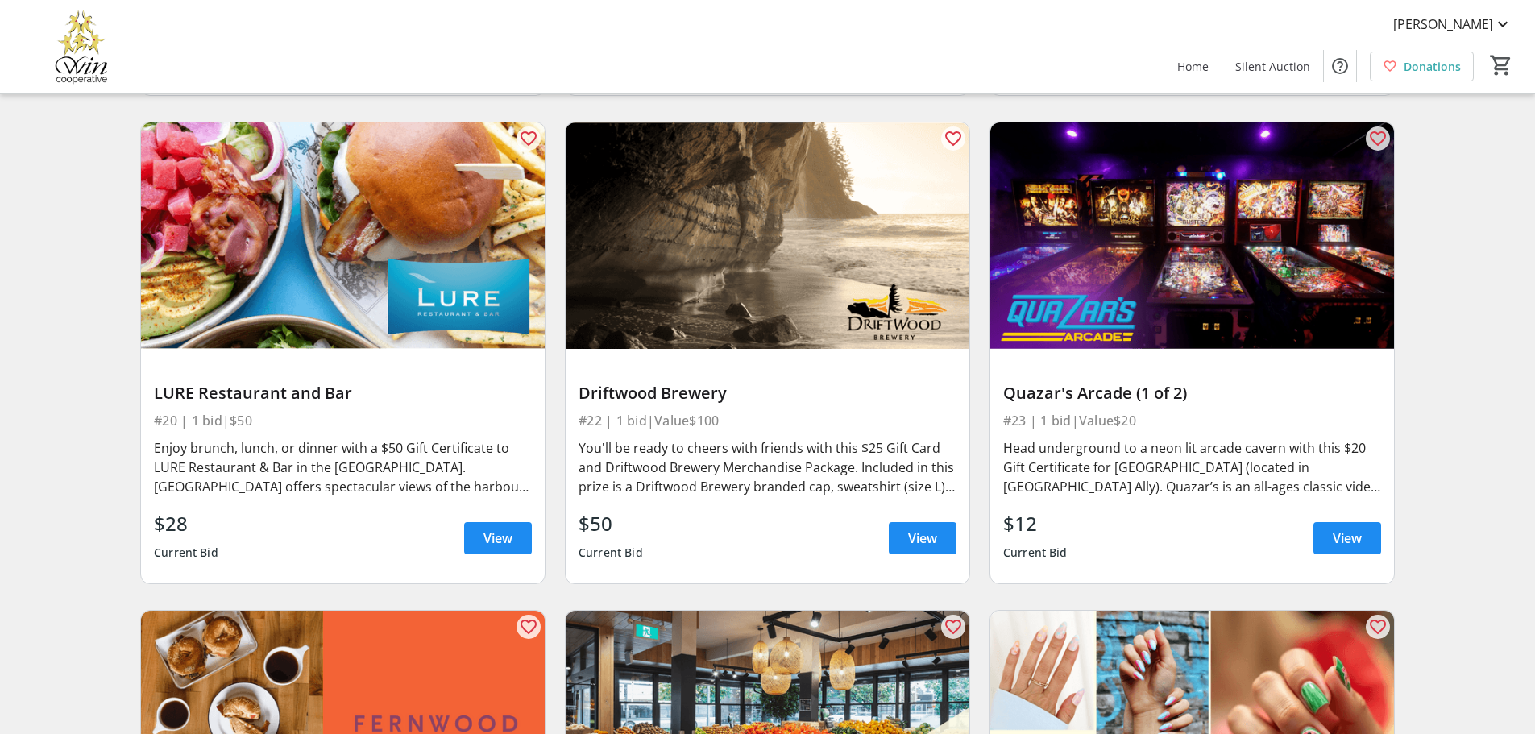
click at [352, 384] on div "LURE Restaurant and Bar" at bounding box center [343, 393] width 378 height 19
click at [472, 521] on span at bounding box center [498, 538] width 68 height 39
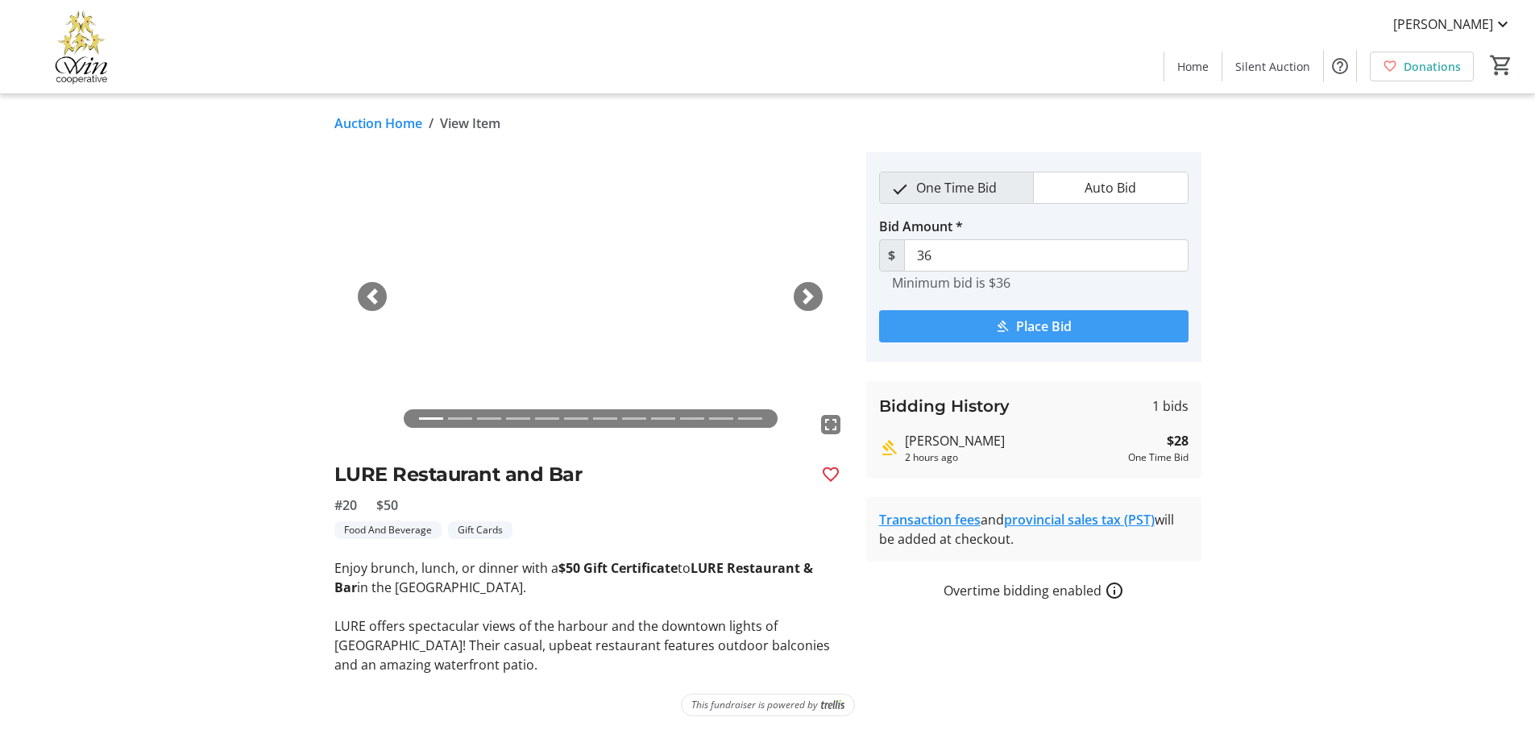
click at [1003, 330] on mat-icon "submit" at bounding box center [1002, 326] width 15 height 15
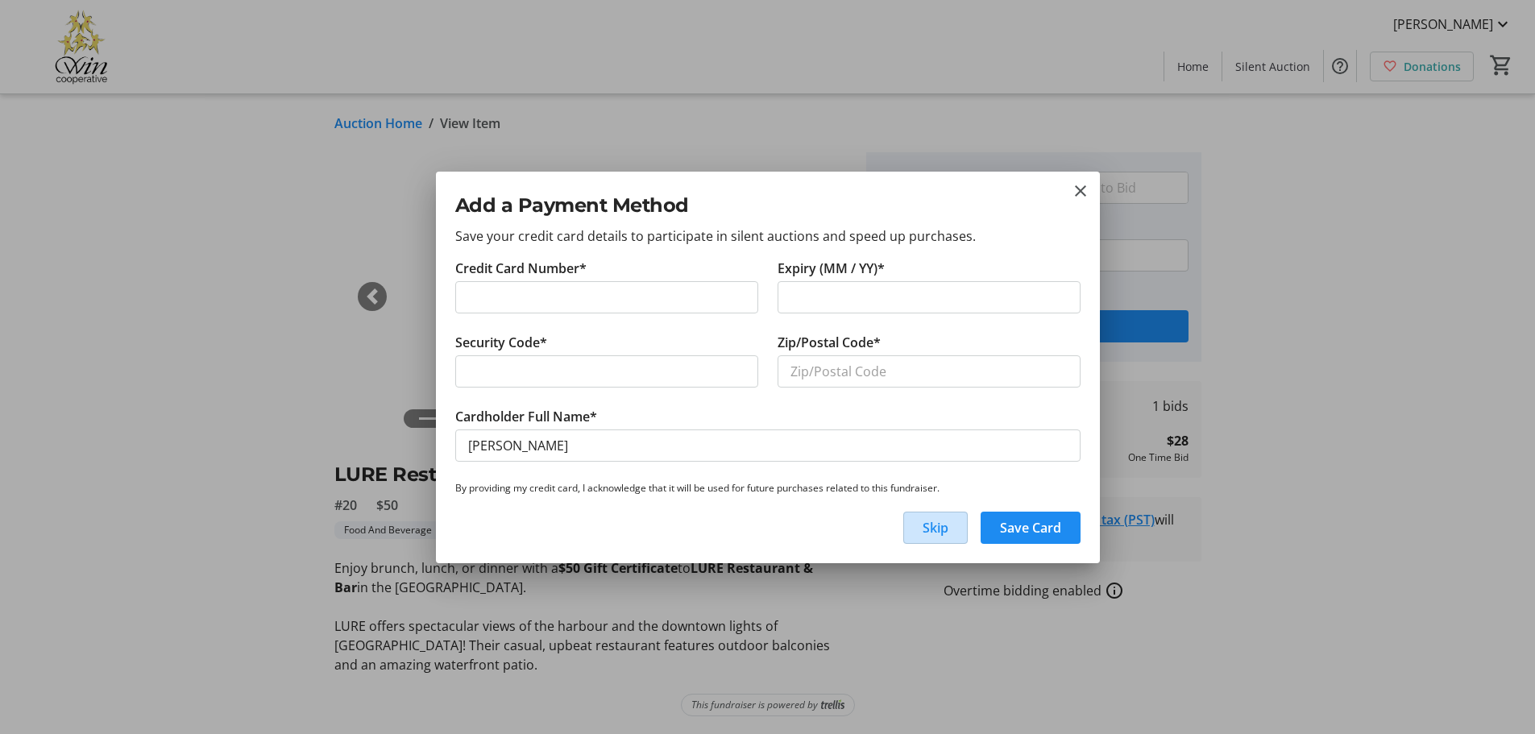
click at [932, 533] on span "Skip" at bounding box center [936, 527] width 26 height 19
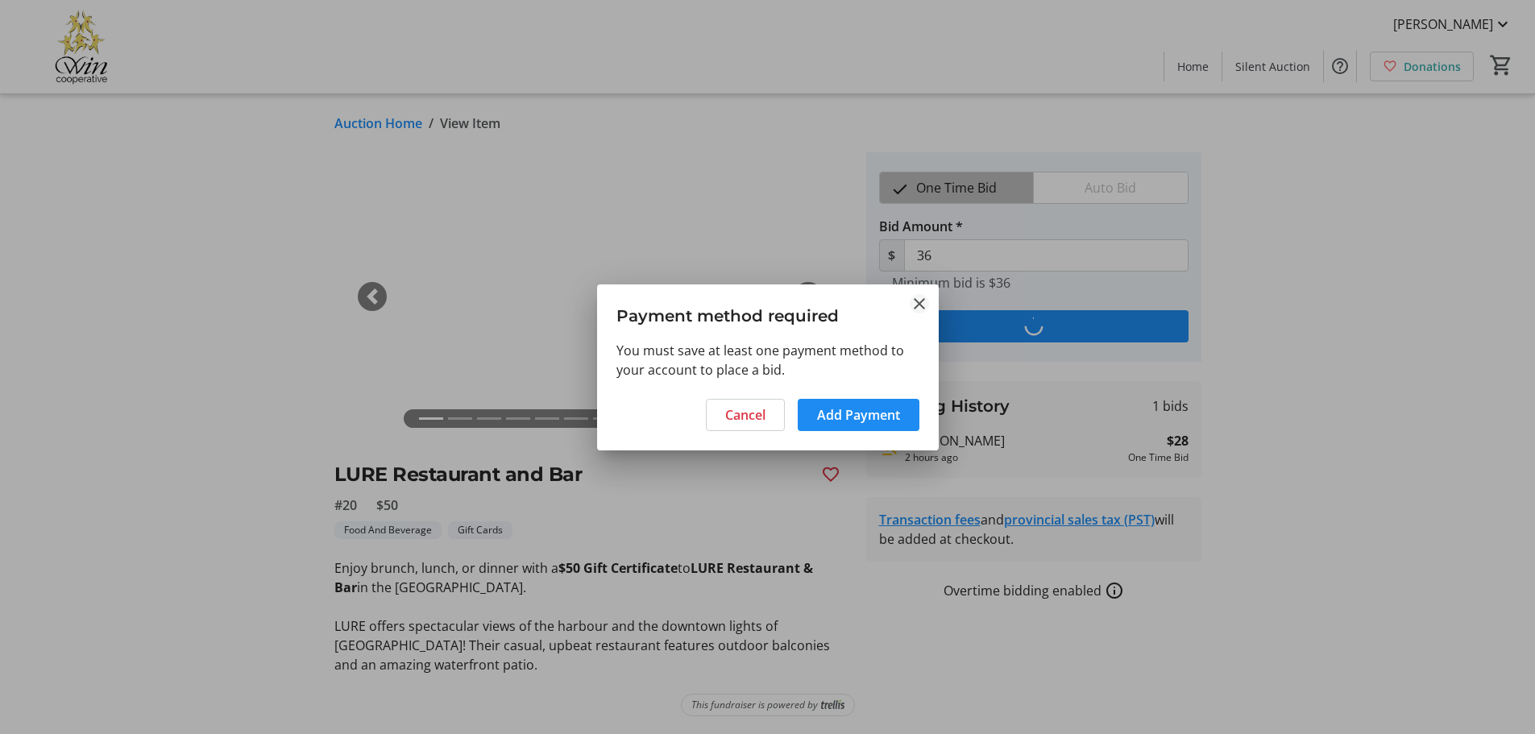
click at [921, 309] on mat-icon "Close" at bounding box center [919, 303] width 19 height 19
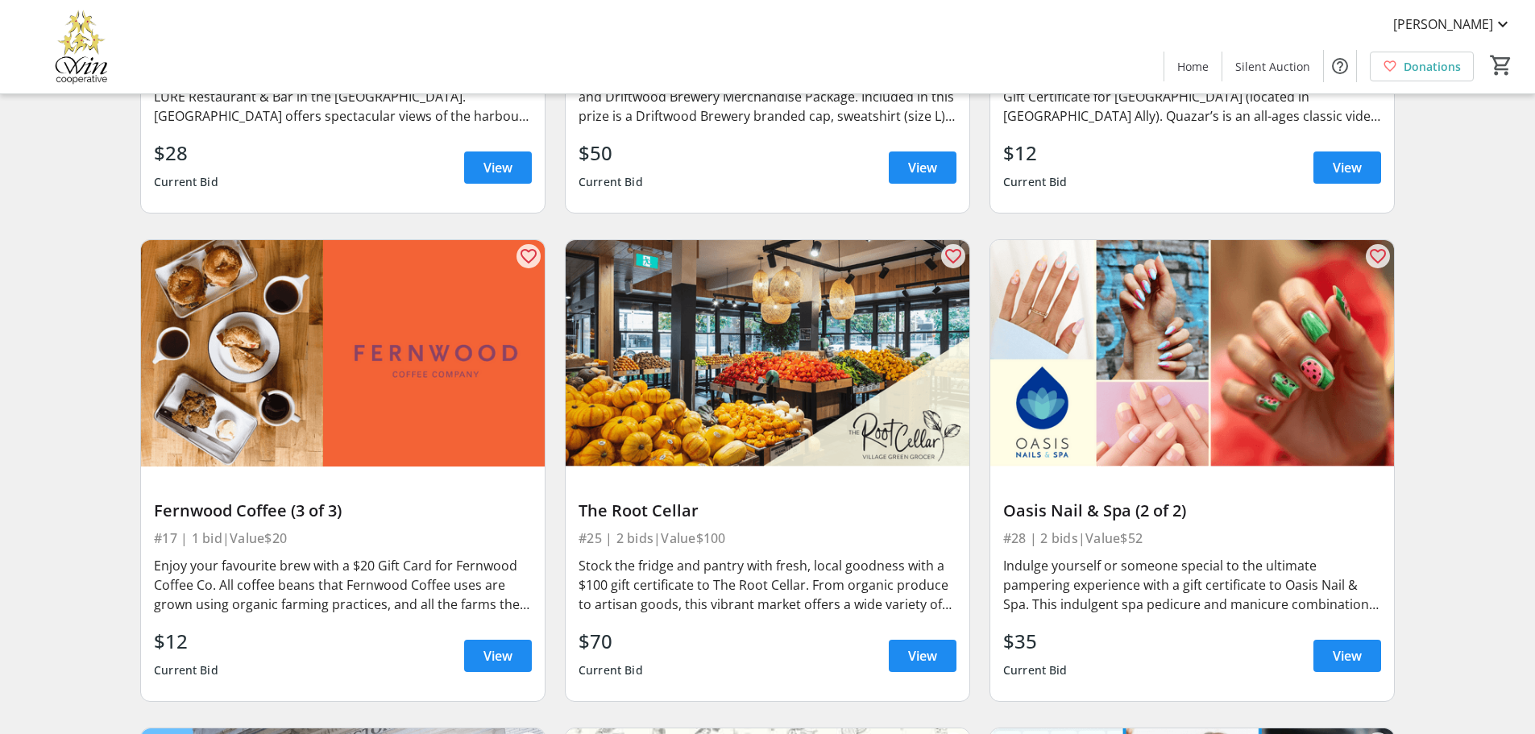
scroll to position [5480, 0]
